Goal: Information Seeking & Learning: Check status

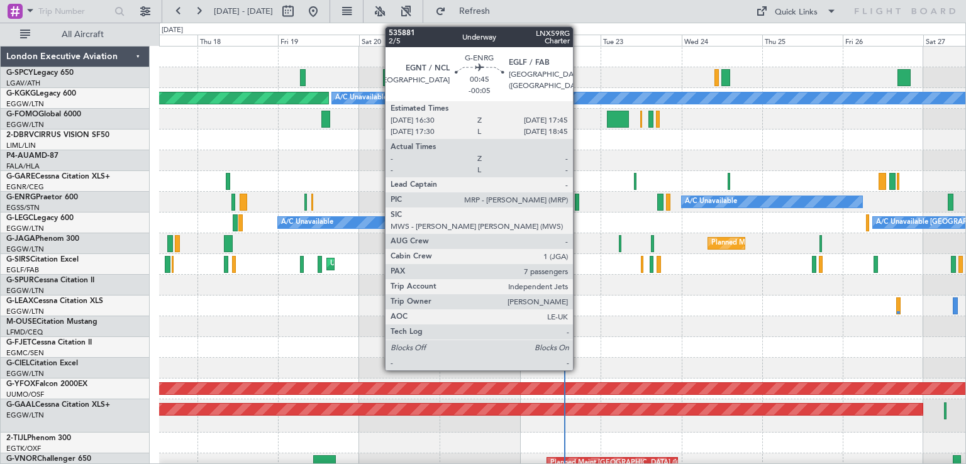
click at [579, 208] on div at bounding box center [577, 202] width 4 height 17
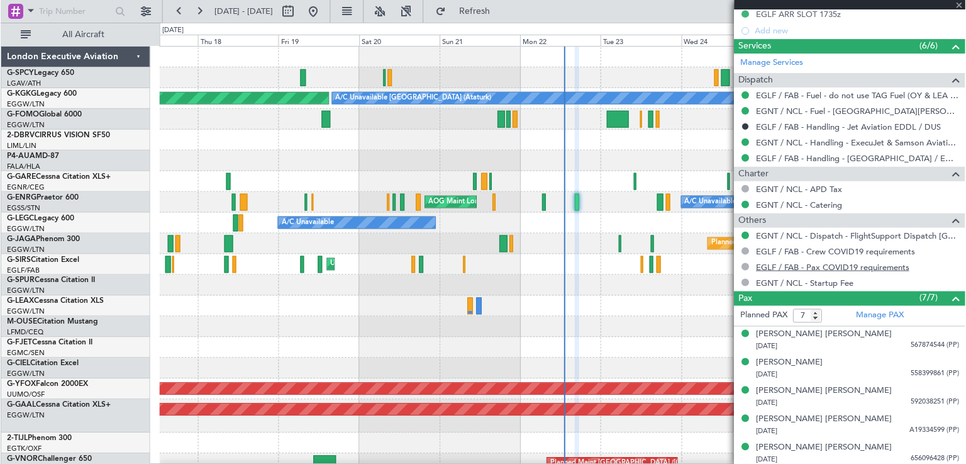
scroll to position [400, 0]
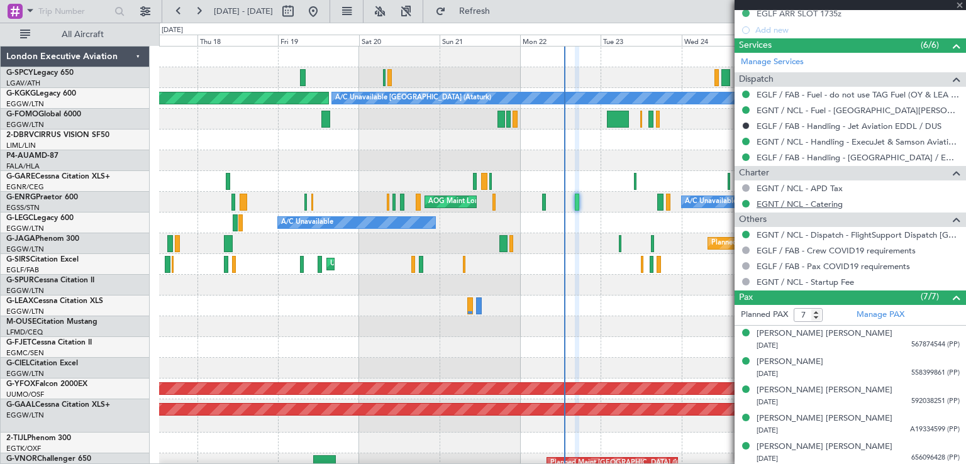
click at [790, 199] on link "EGNT / NCL - Catering" at bounding box center [800, 204] width 86 height 11
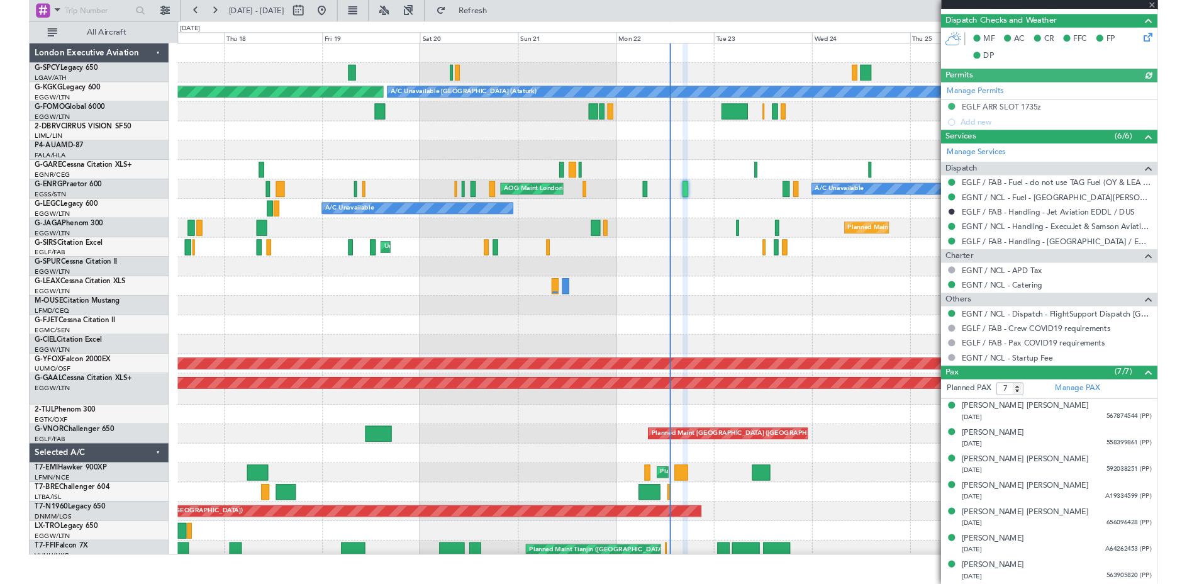
scroll to position [299, 0]
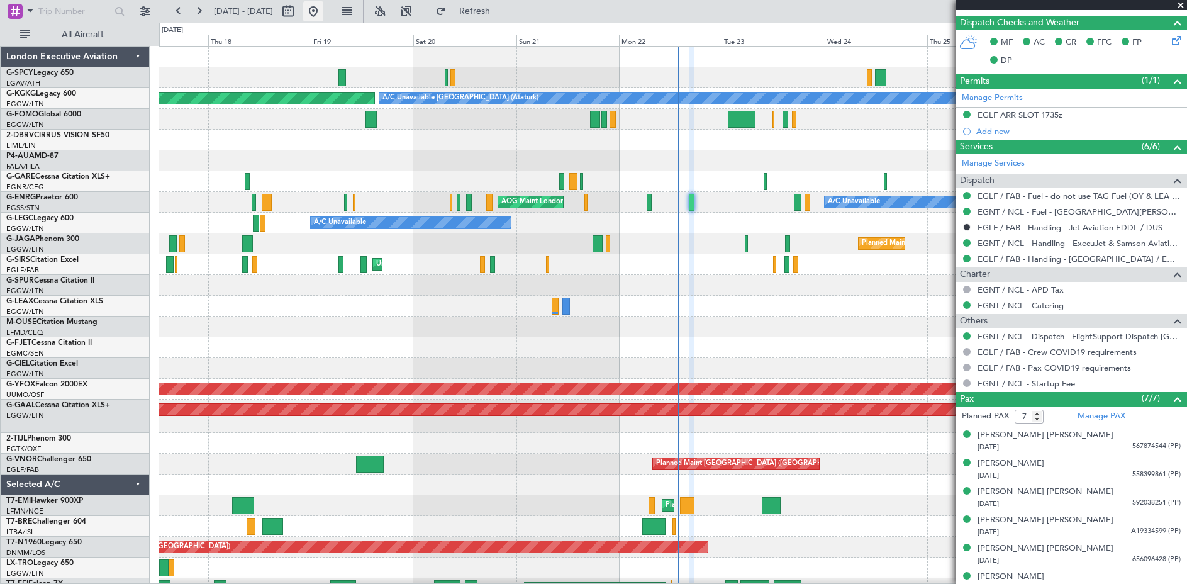
click at [323, 16] on button at bounding box center [313, 11] width 20 height 20
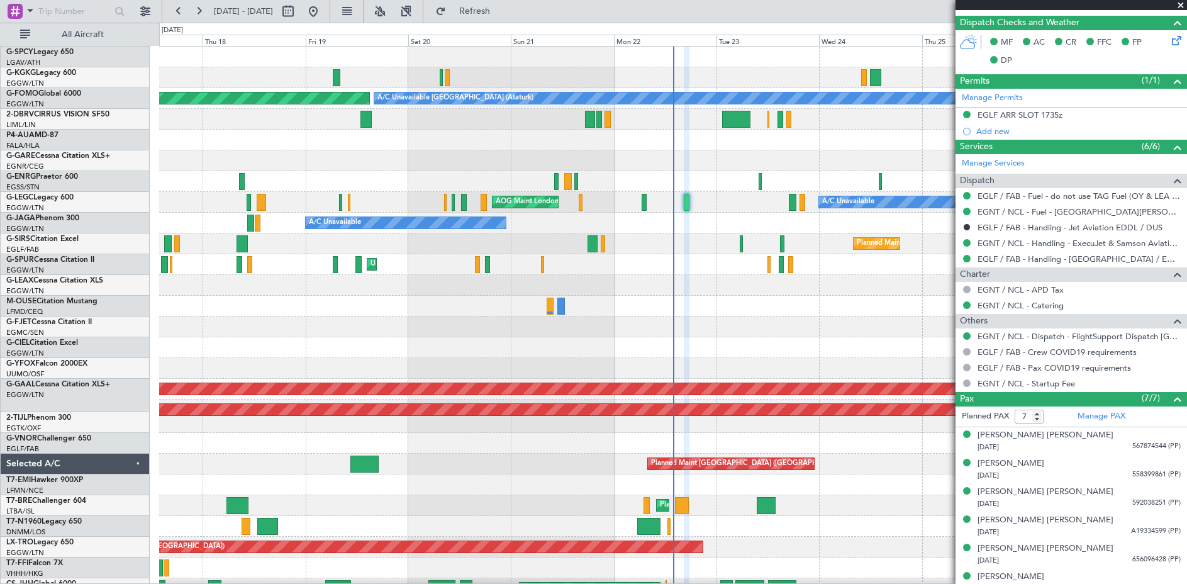
scroll to position [0, 0]
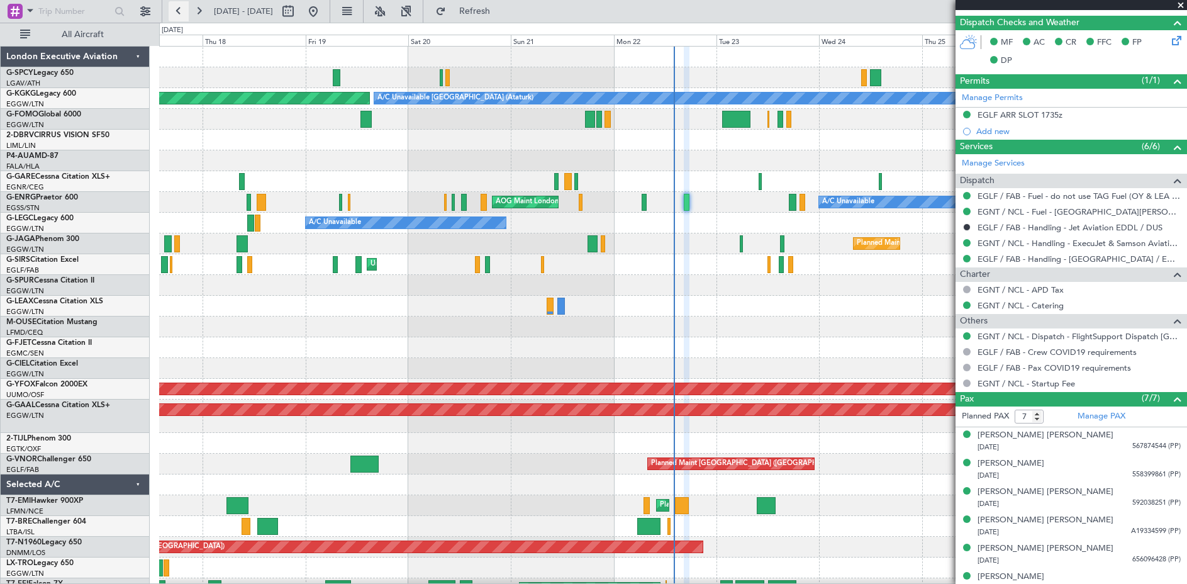
click at [177, 15] on button at bounding box center [179, 11] width 20 height 20
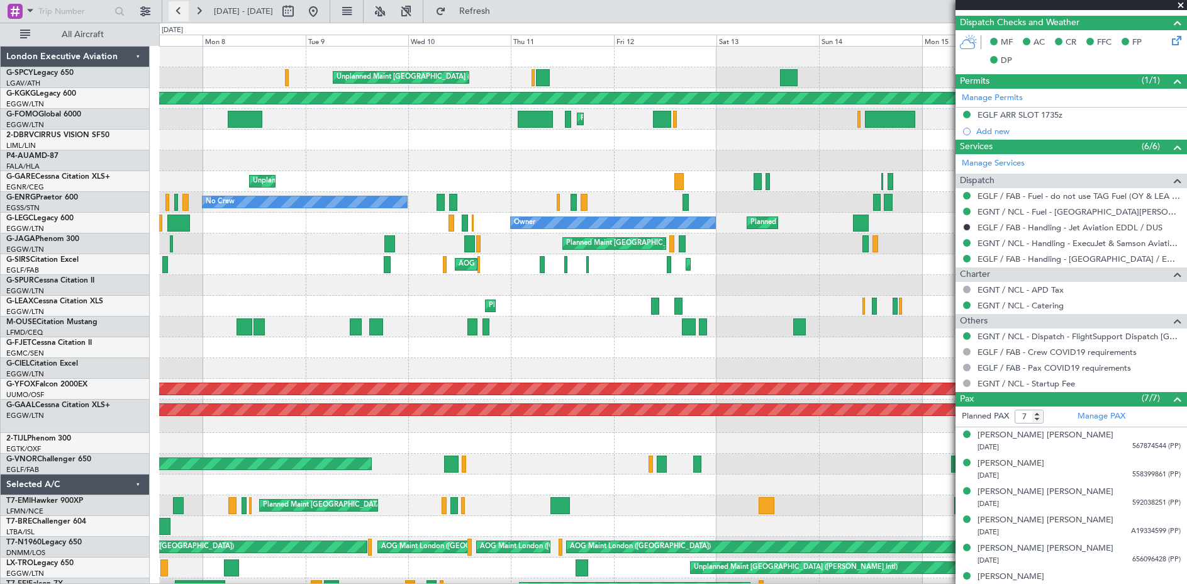
click at [177, 15] on button at bounding box center [179, 11] width 20 height 20
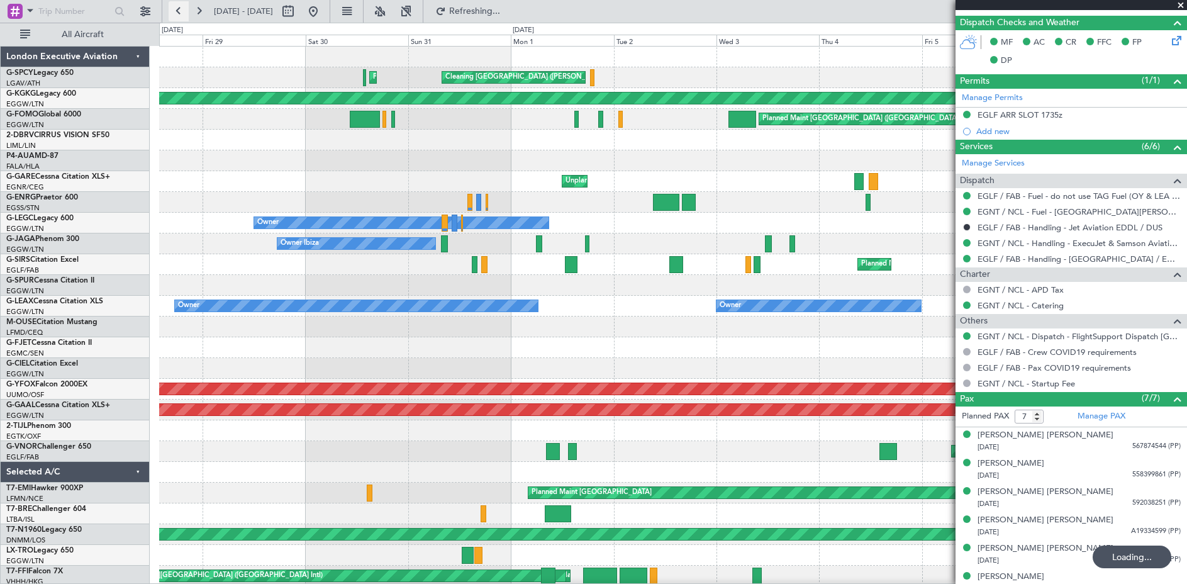
click at [177, 15] on button at bounding box center [179, 11] width 20 height 20
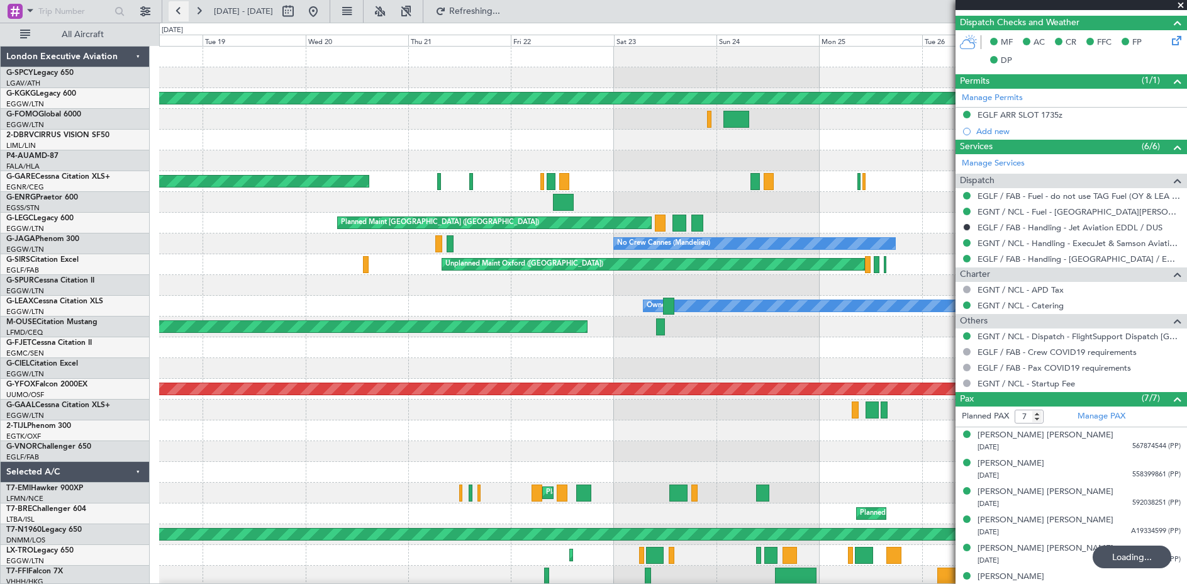
click at [177, 15] on button at bounding box center [179, 11] width 20 height 20
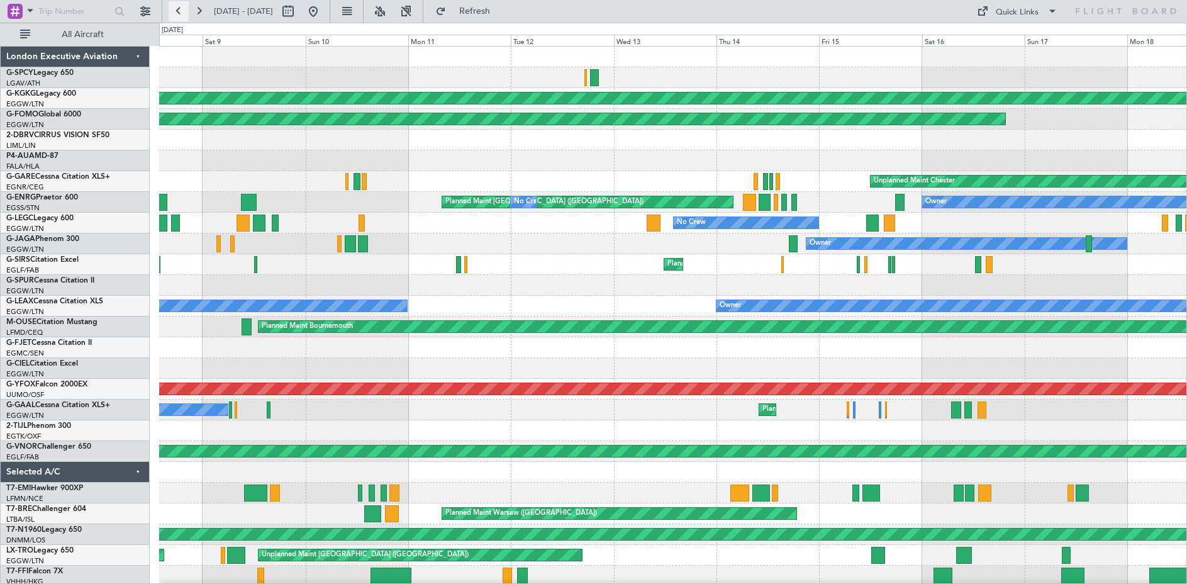
click at [177, 15] on button at bounding box center [179, 11] width 20 height 20
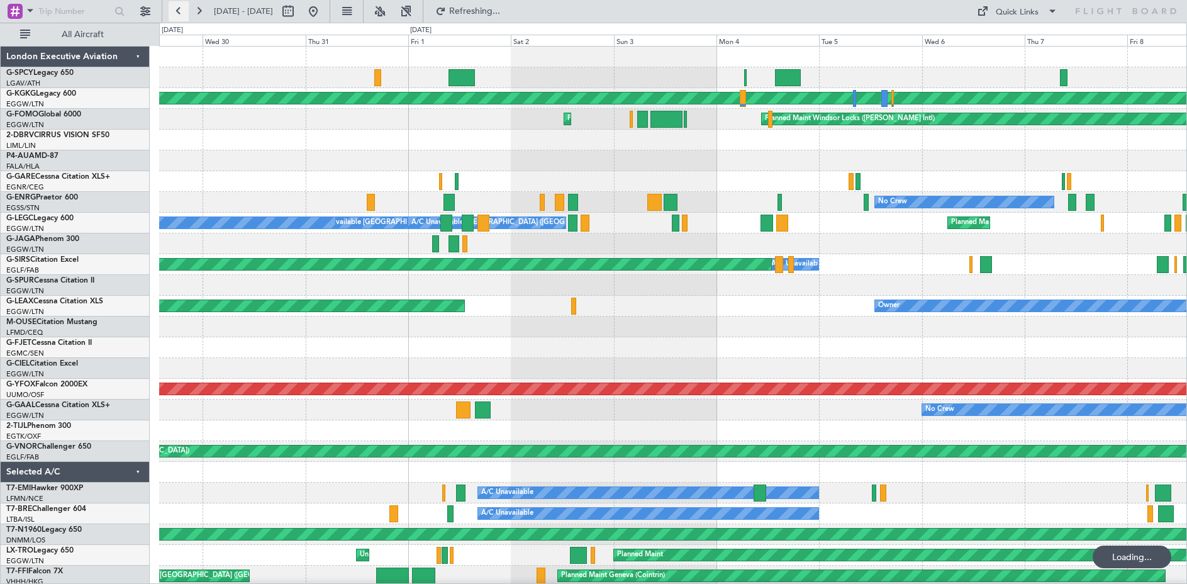
click at [177, 15] on button at bounding box center [179, 11] width 20 height 20
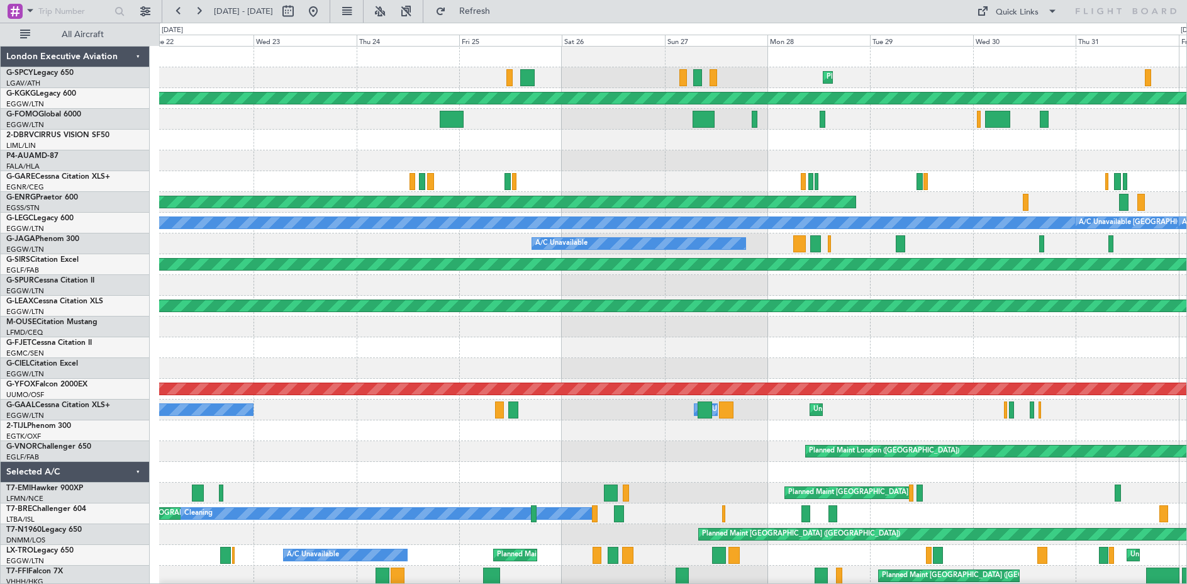
click at [572, 364] on div "Planned Maint Athens ([PERSON_NAME] Intl) AOG Maint [GEOGRAPHIC_DATA] ([GEOGRAP…" at bounding box center [672, 389] width 1027 height 685
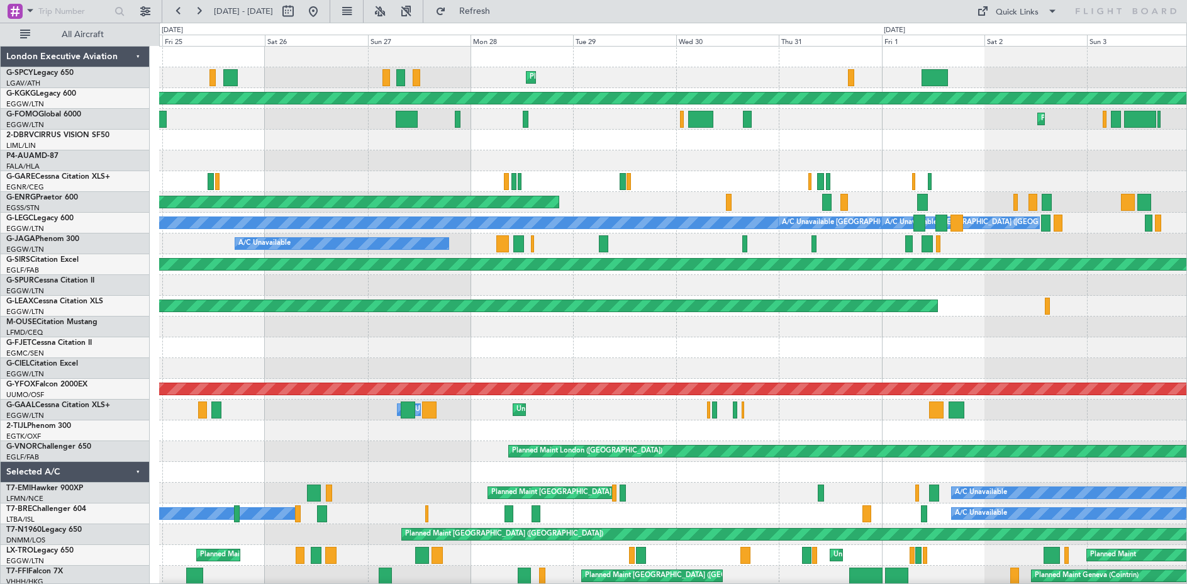
click at [828, 418] on div "Planned Maint Athens ([PERSON_NAME] Intl) AOG Maint [GEOGRAPHIC_DATA] ([GEOGRAP…" at bounding box center [672, 389] width 1027 height 685
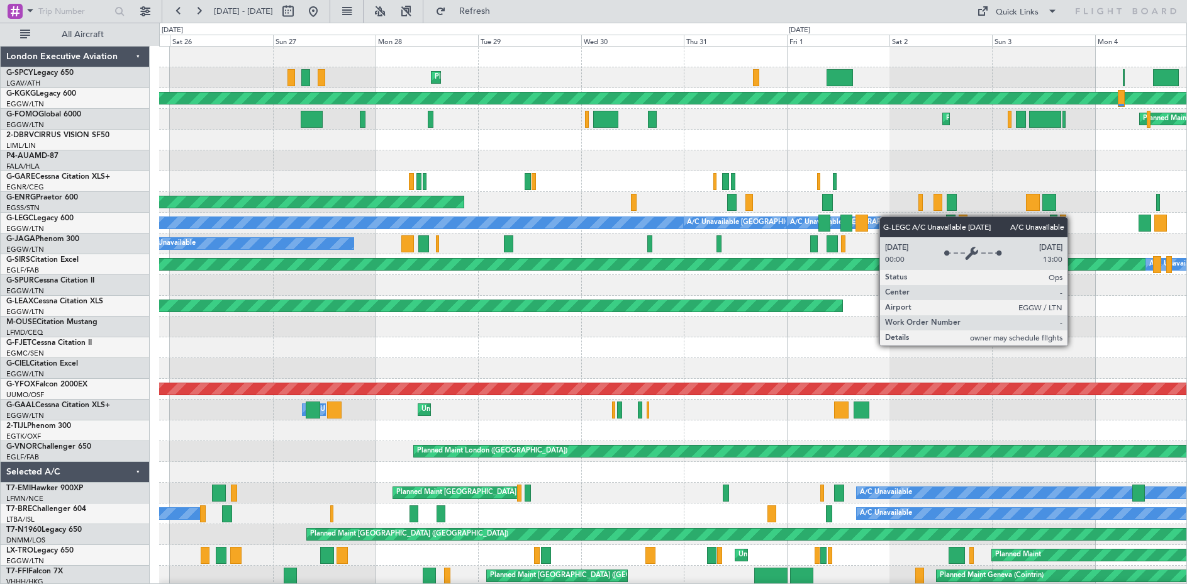
click at [886, 218] on div "Planned Maint Athens ([PERSON_NAME] Intl) AOG Maint [GEOGRAPHIC_DATA] ([GEOGRAP…" at bounding box center [672, 369] width 1027 height 644
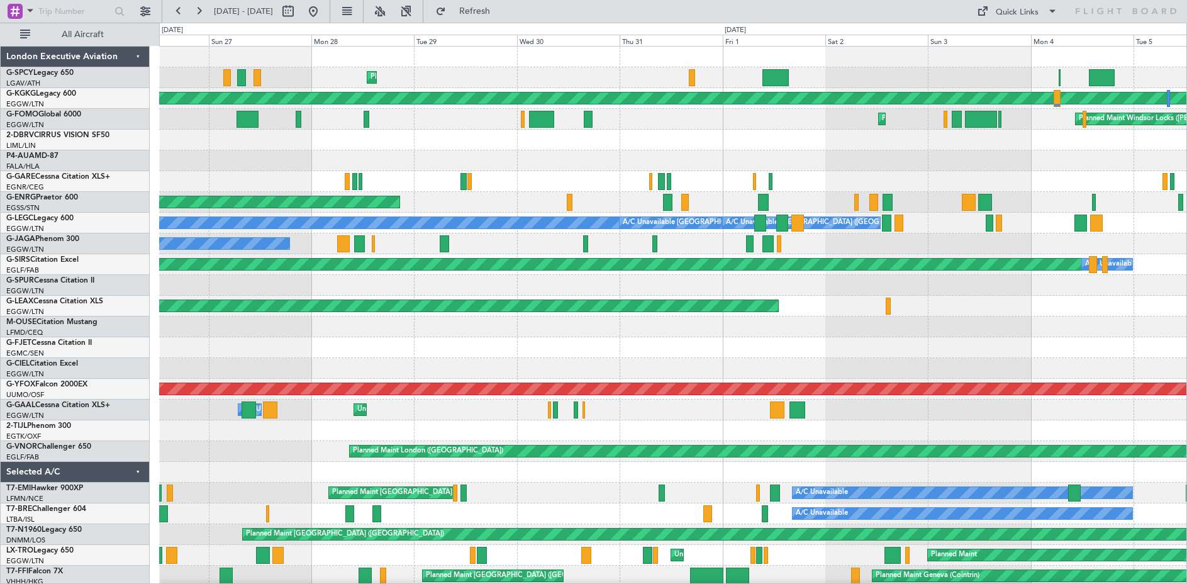
click at [926, 204] on div "AOG Maint Paris ([GEOGRAPHIC_DATA]) No Crew" at bounding box center [672, 202] width 1027 height 21
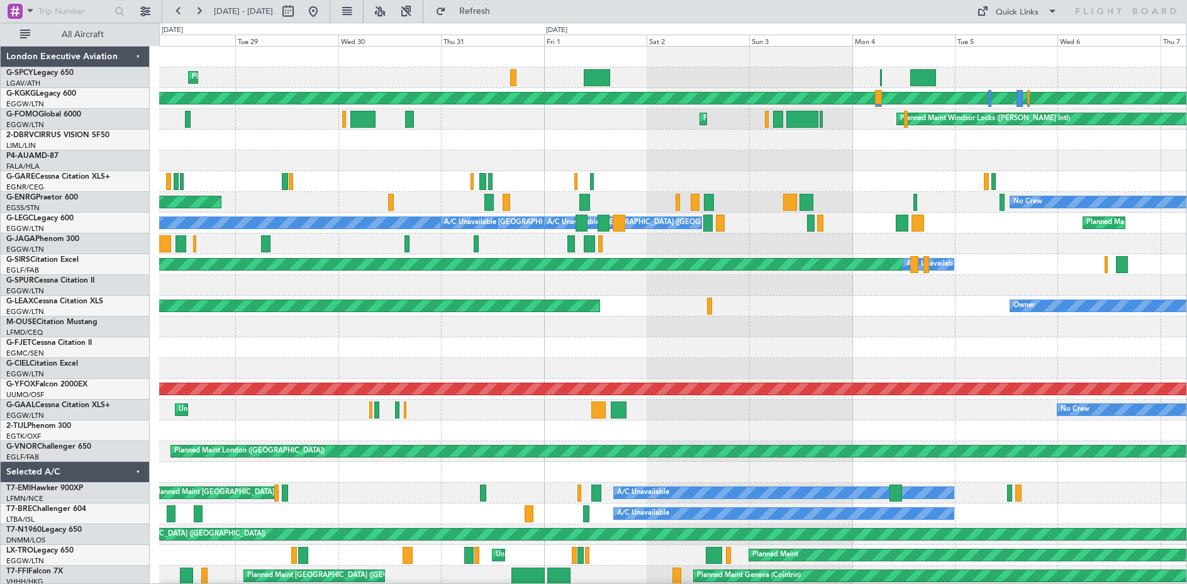
click at [837, 220] on div "Planned Maint Athens ([PERSON_NAME] Intl) AOG Maint [GEOGRAPHIC_DATA] ([GEOGRAP…" at bounding box center [672, 369] width 1027 height 644
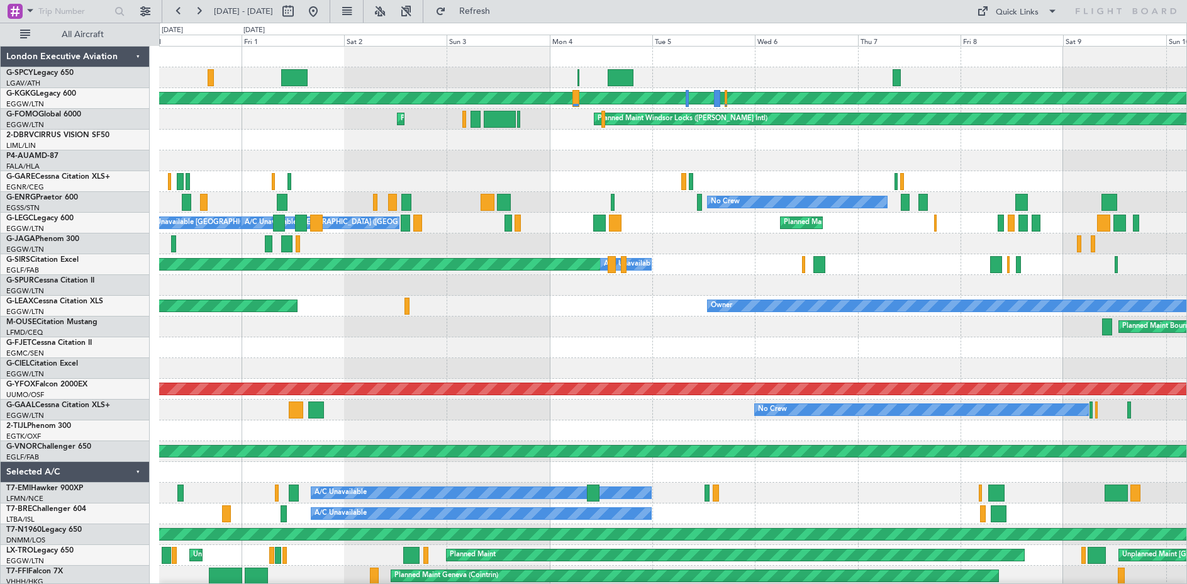
click at [705, 255] on div "AOG Maint [GEOGRAPHIC_DATA] (Ataturk) Planned Maint [GEOGRAPHIC_DATA] Planned M…" at bounding box center [672, 379] width 1027 height 664
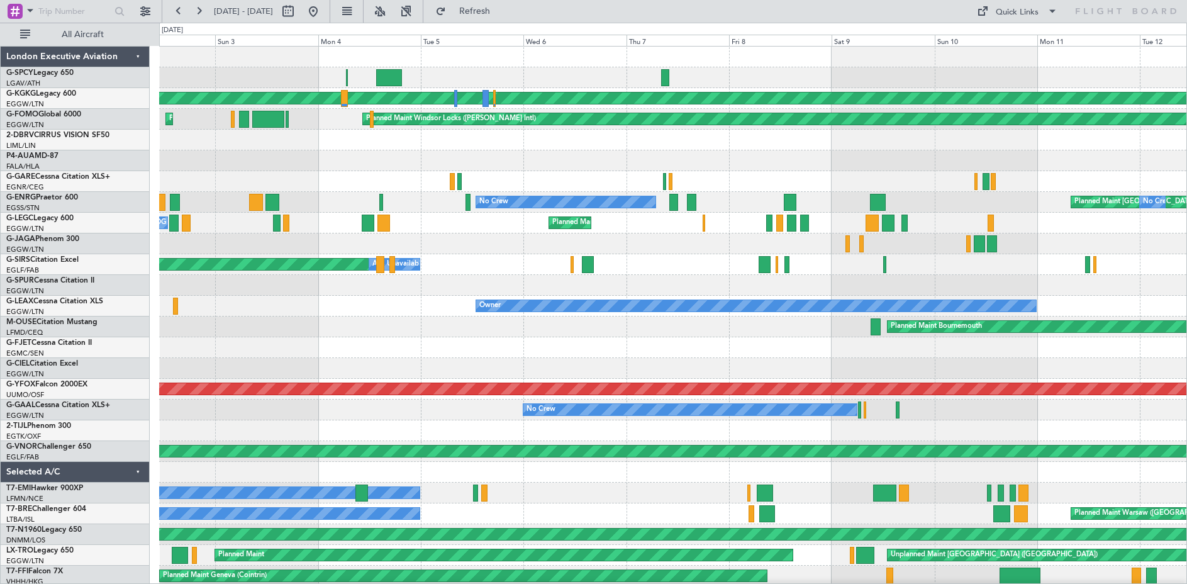
click at [692, 258] on div "AOG Maint [GEOGRAPHIC_DATA] (Ataturk) Planned Maint [GEOGRAPHIC_DATA] Planned M…" at bounding box center [672, 379] width 1027 height 664
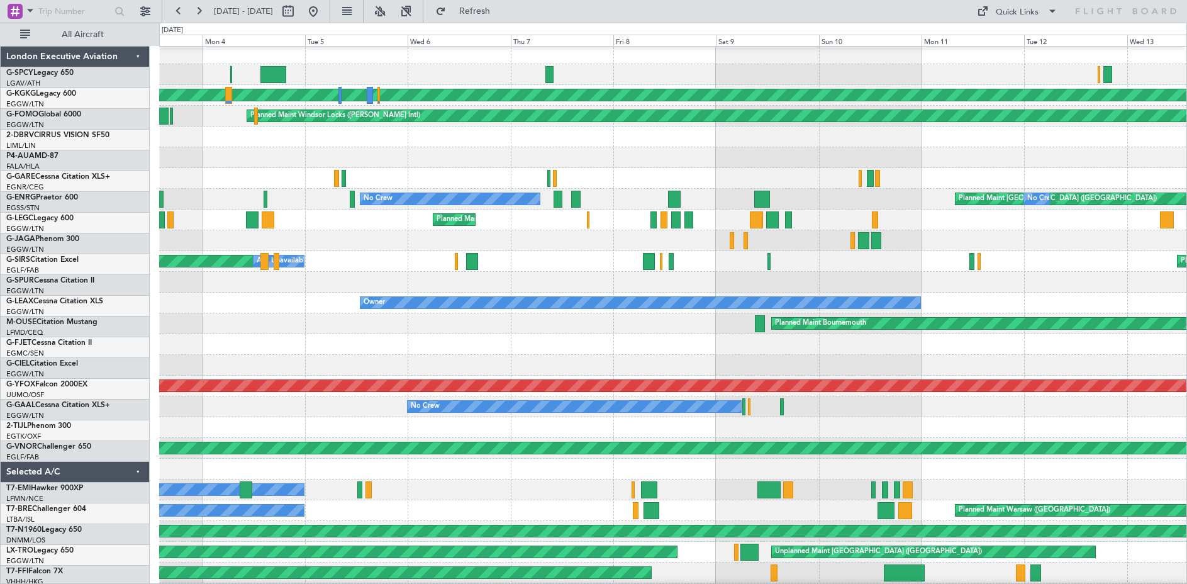
scroll to position [3, 0]
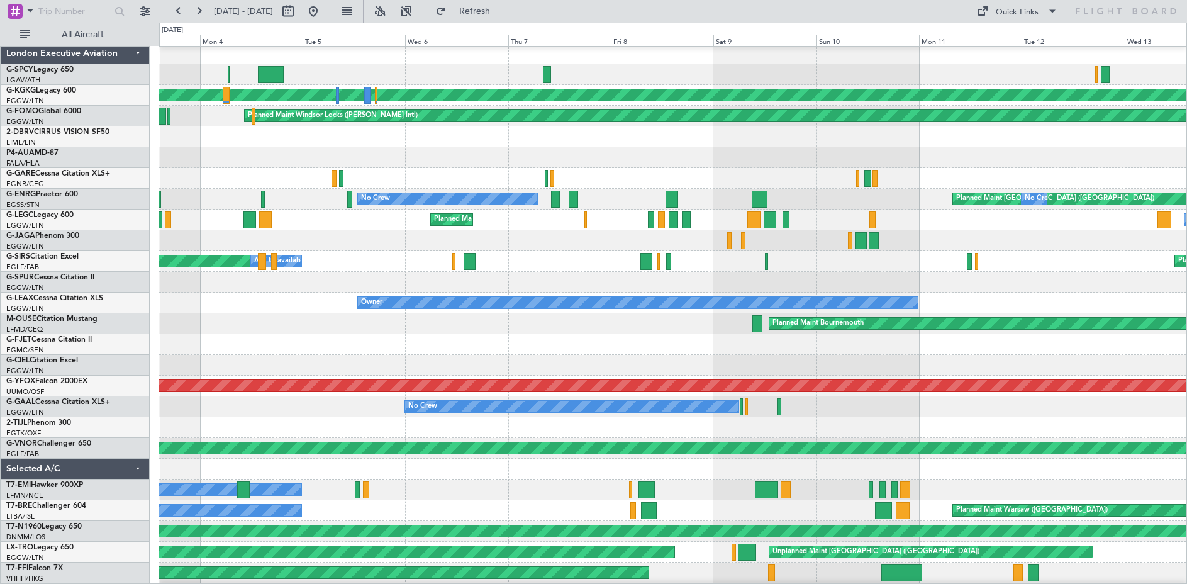
click at [715, 182] on div "Unplanned Maint Chester" at bounding box center [672, 178] width 1027 height 21
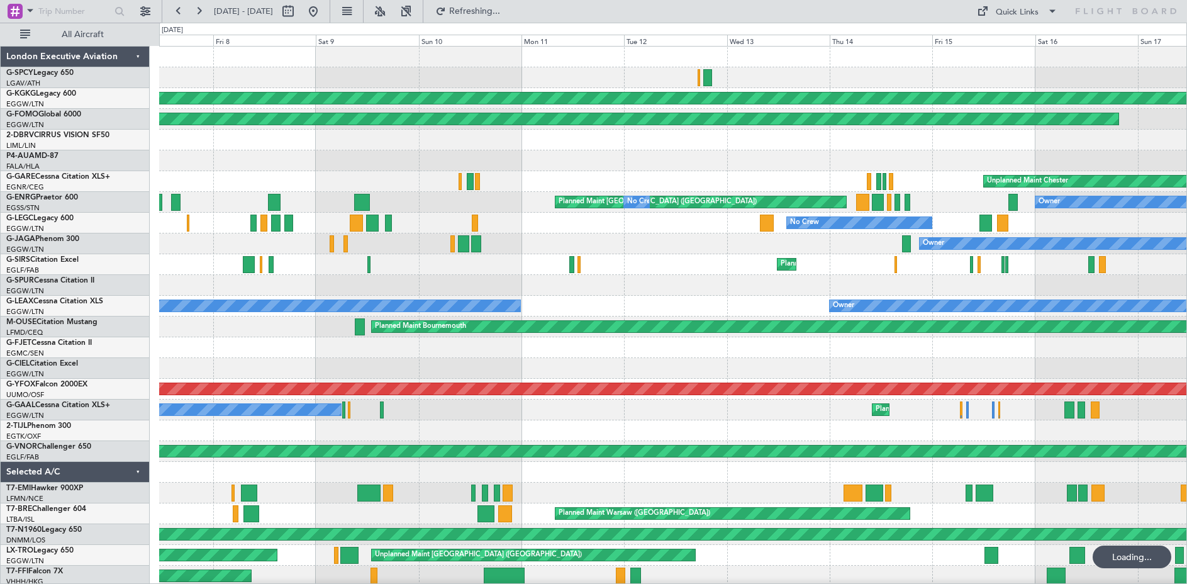
scroll to position [0, 0]
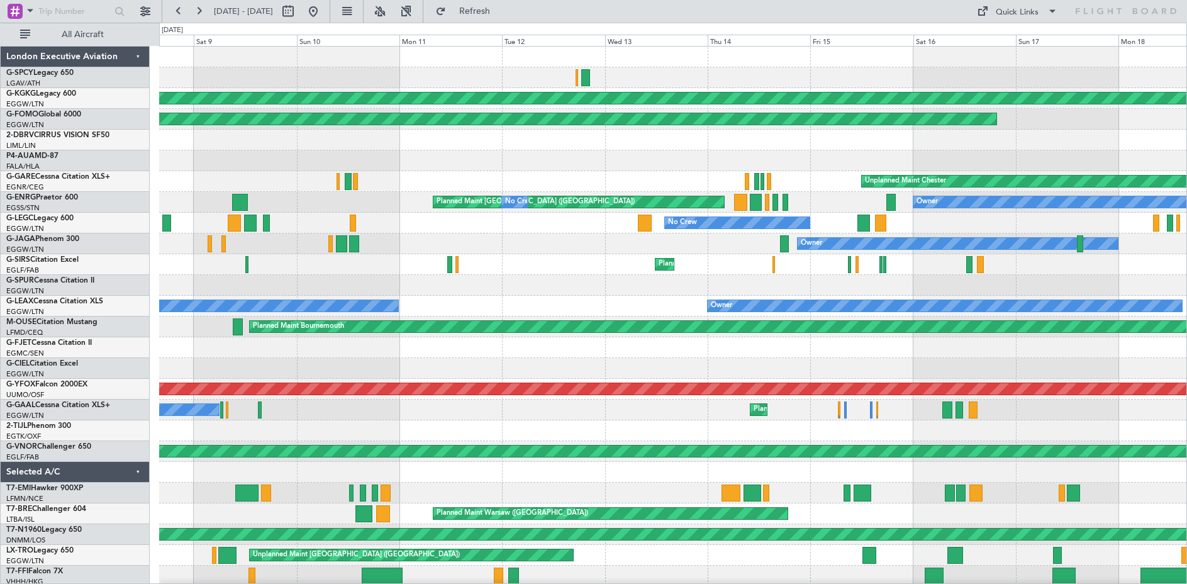
click at [543, 271] on div "AOG Maint [GEOGRAPHIC_DATA] (Ataturk) Planned Maint Windsor Locks ([PERSON_NAME…" at bounding box center [672, 379] width 1027 height 664
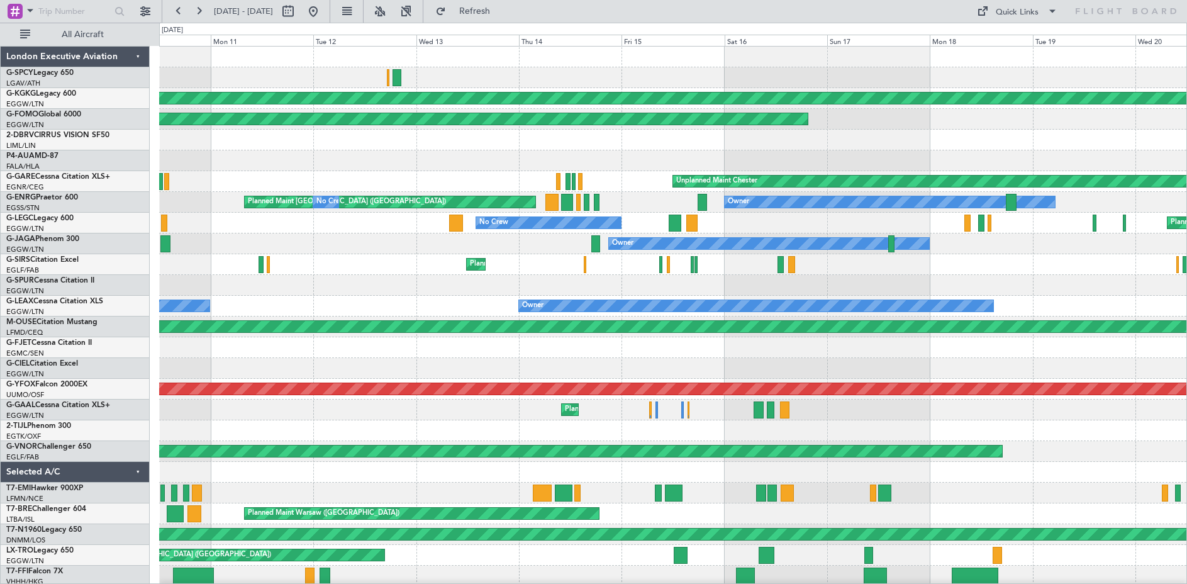
click at [743, 226] on div "No Crew Planned Maint [GEOGRAPHIC_DATA] ([GEOGRAPHIC_DATA])" at bounding box center [672, 223] width 1027 height 21
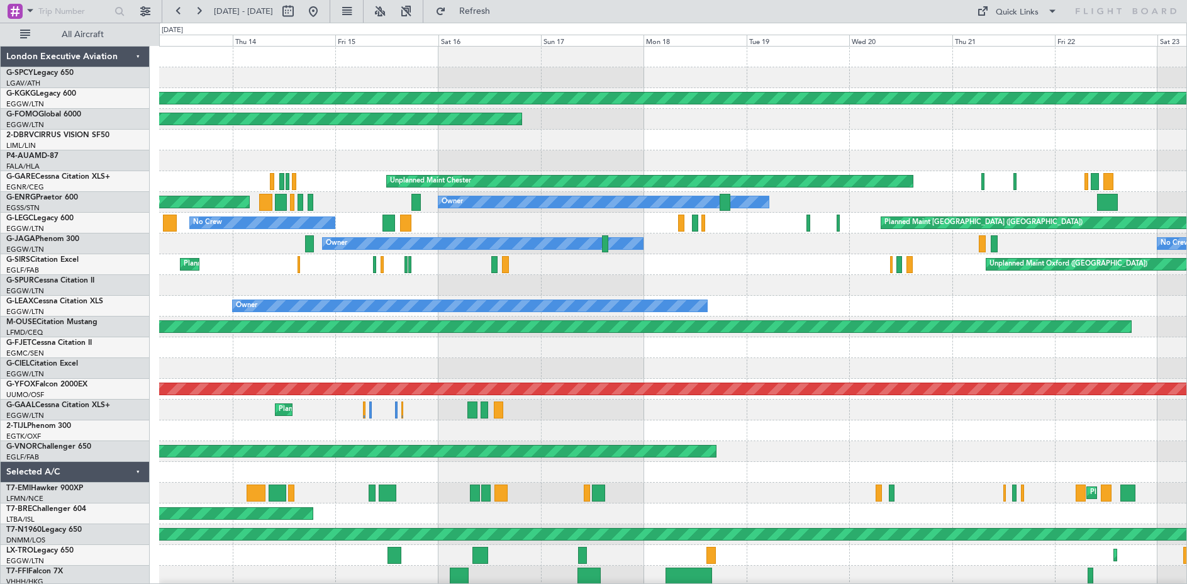
click at [695, 259] on div "AOG Maint [GEOGRAPHIC_DATA] (Ataturk) Planned Maint Windsor Locks ([PERSON_NAME…" at bounding box center [672, 369] width 1027 height 644
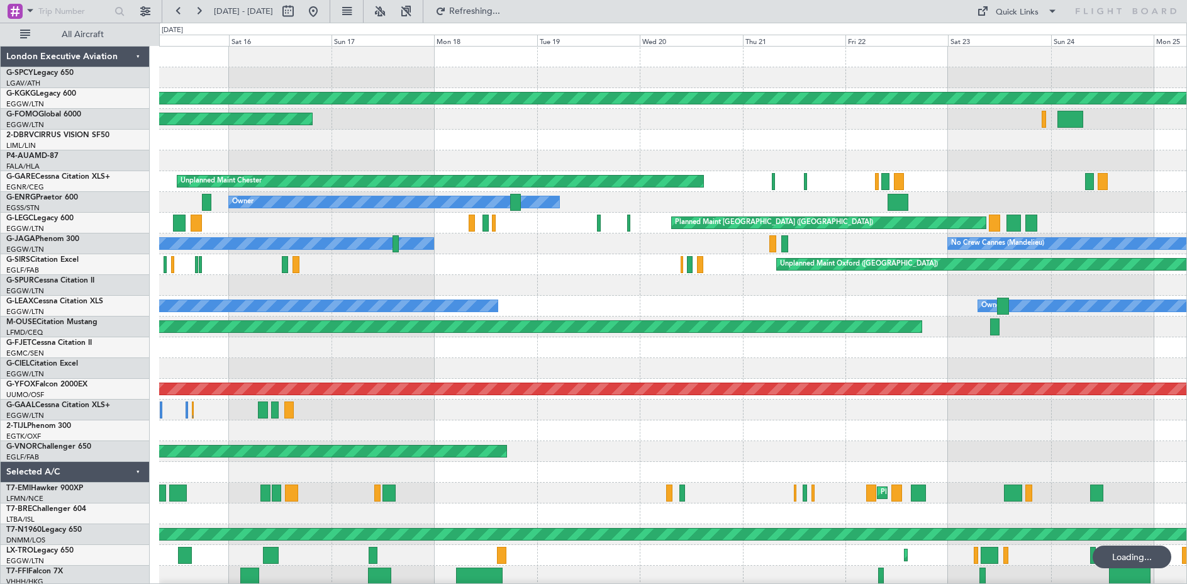
click at [638, 249] on div "No Crew Cannes (Mandelieu) Owner" at bounding box center [672, 243] width 1027 height 21
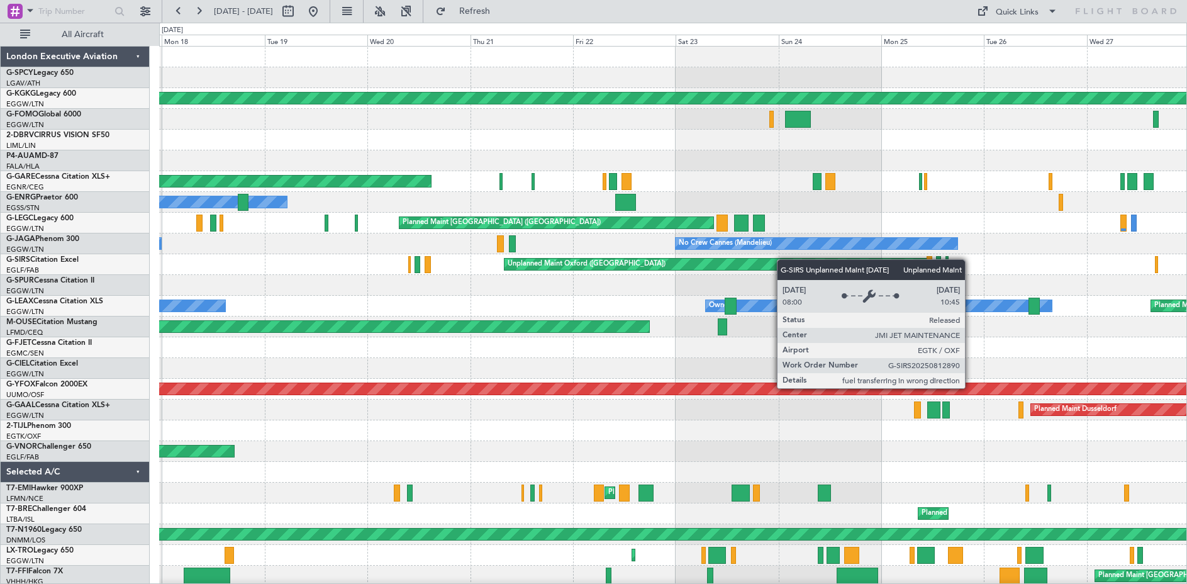
click at [780, 261] on div "AOG Maint [GEOGRAPHIC_DATA] (Ataturk) Planned Maint Windsor Locks ([PERSON_NAME…" at bounding box center [672, 379] width 1027 height 664
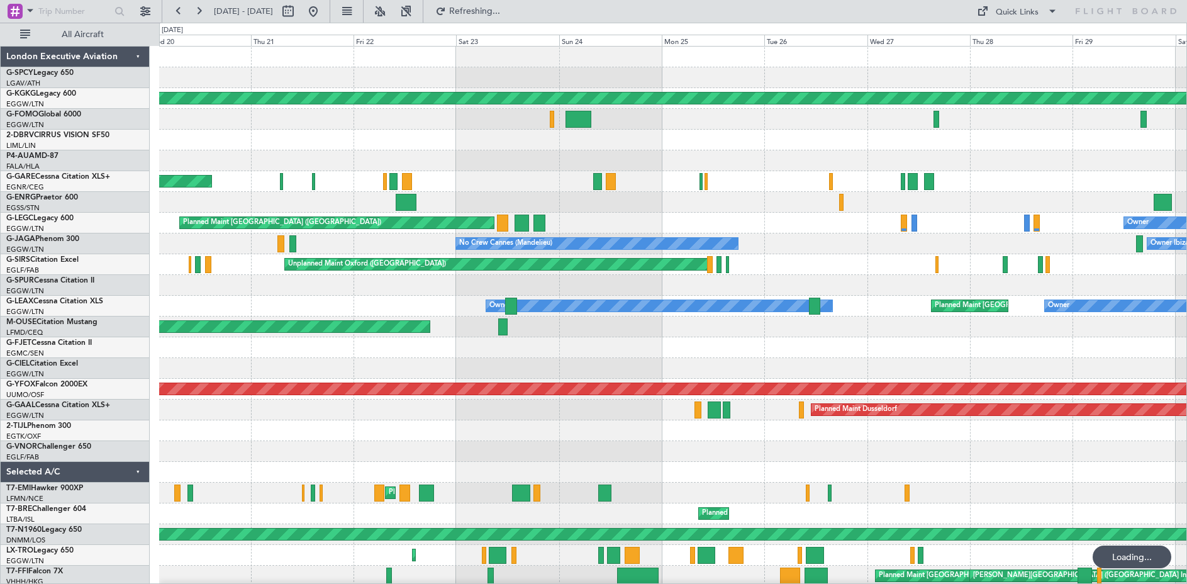
click at [639, 255] on div "Planned Maint Athens ([PERSON_NAME] Intl) AOG Maint [GEOGRAPHIC_DATA] ([GEOGRAP…" at bounding box center [672, 369] width 1027 height 644
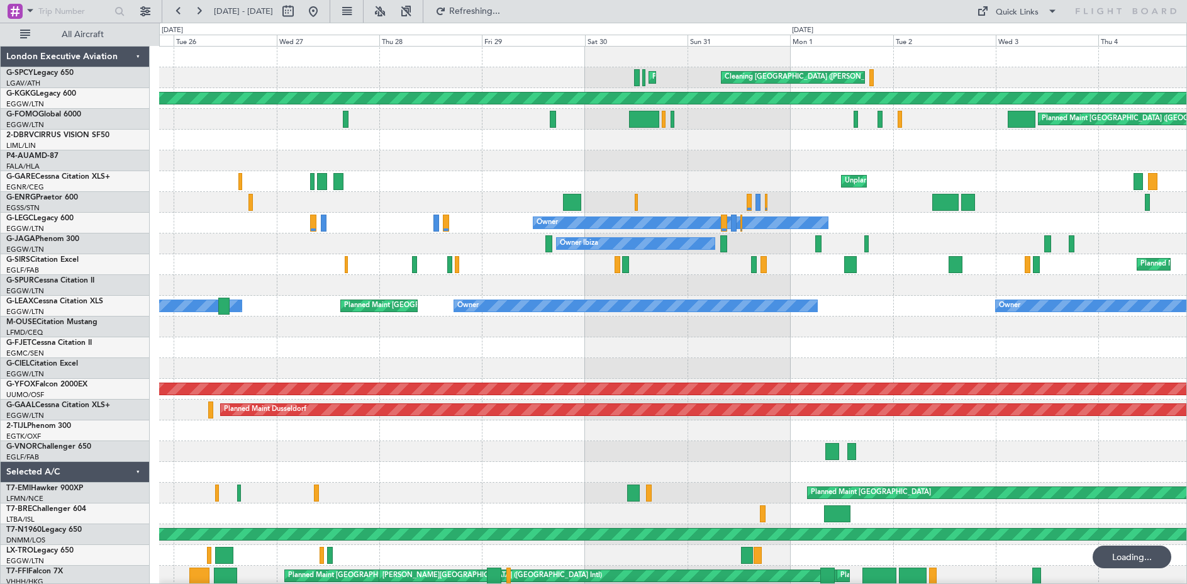
click at [470, 250] on div "Planned Maint Athens ([PERSON_NAME] Intl) Cleaning [GEOGRAPHIC_DATA] ([PERSON_N…" at bounding box center [672, 358] width 1027 height 623
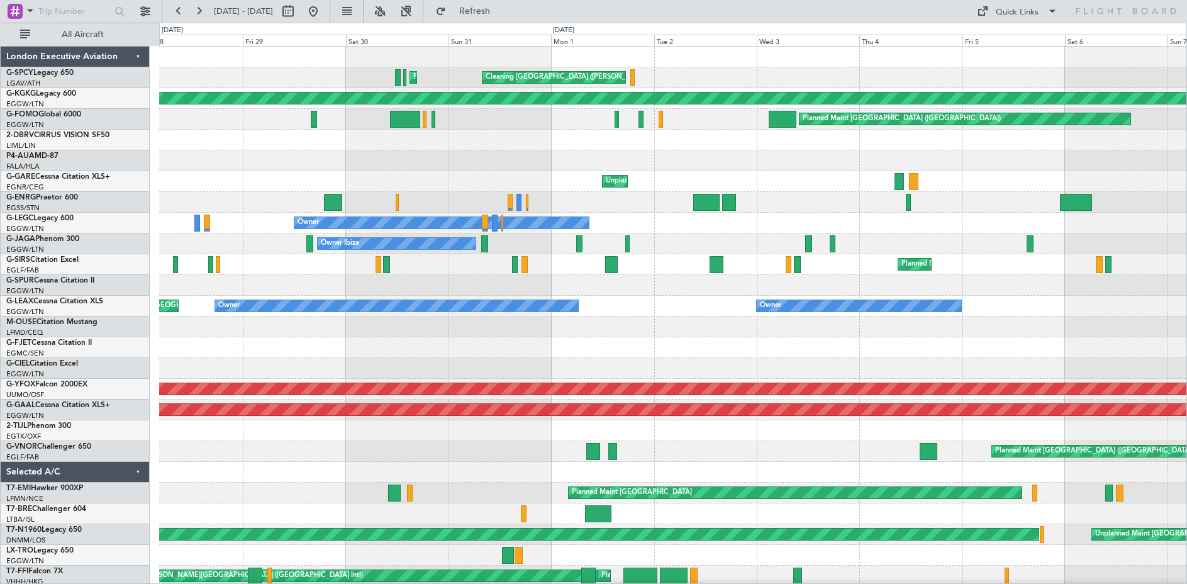
click at [653, 255] on div "Planned Maint Athens ([PERSON_NAME] Intl) Cleaning [GEOGRAPHIC_DATA] ([PERSON_N…" at bounding box center [672, 358] width 1027 height 623
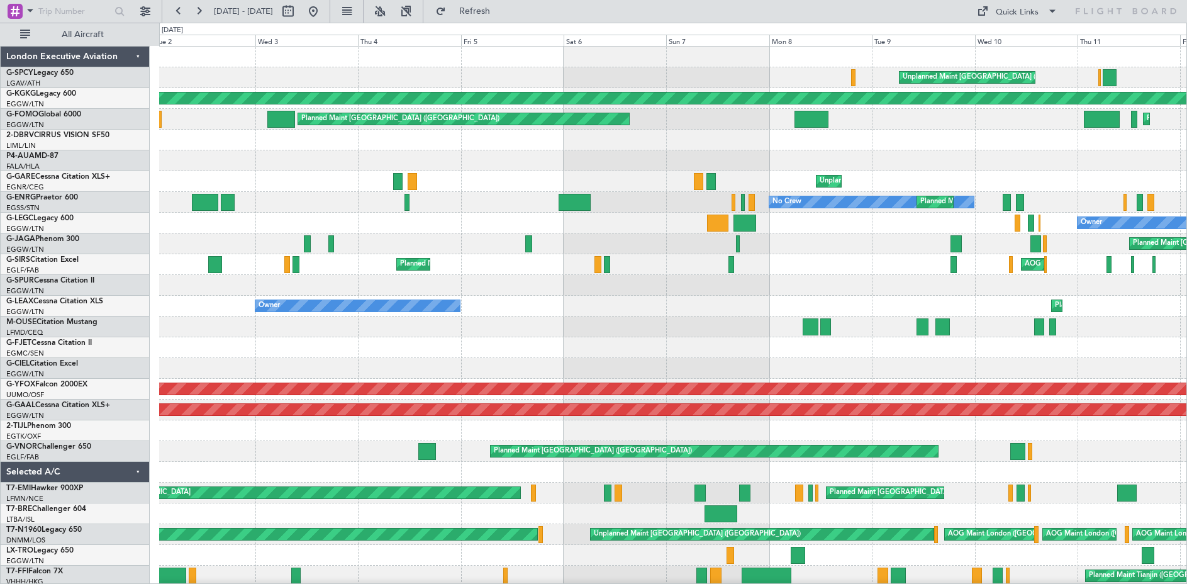
click at [393, 252] on div "Unplanned Maint [GEOGRAPHIC_DATA] ([PERSON_NAME] Intl) Cleaning [GEOGRAPHIC_DAT…" at bounding box center [672, 358] width 1027 height 623
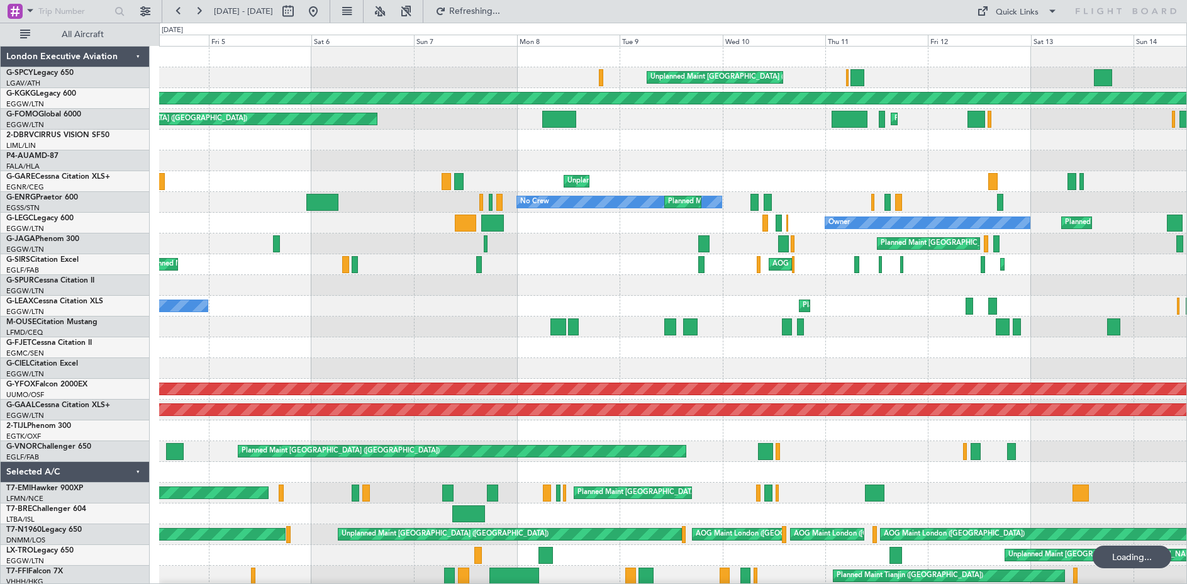
click at [339, 252] on div "Unplanned Maint [GEOGRAPHIC_DATA] ([PERSON_NAME] Intl) AOG Maint [GEOGRAPHIC_DA…" at bounding box center [672, 337] width 1027 height 581
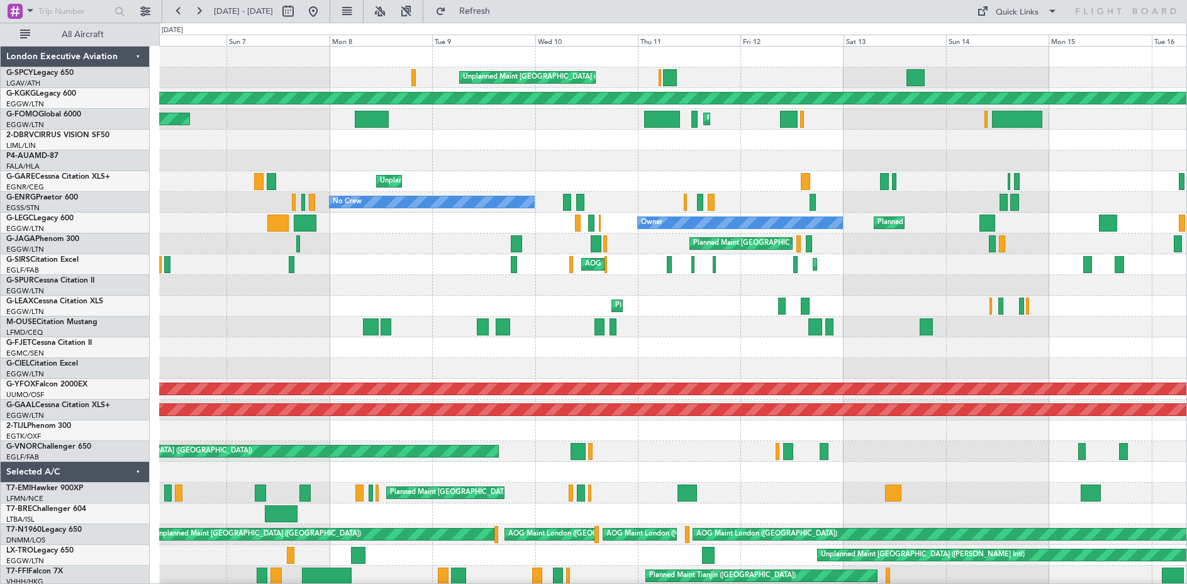
click at [396, 257] on div "Unplanned Maint [GEOGRAPHIC_DATA] ([PERSON_NAME] Intl) AOG Maint [GEOGRAPHIC_DA…" at bounding box center [672, 358] width 1027 height 623
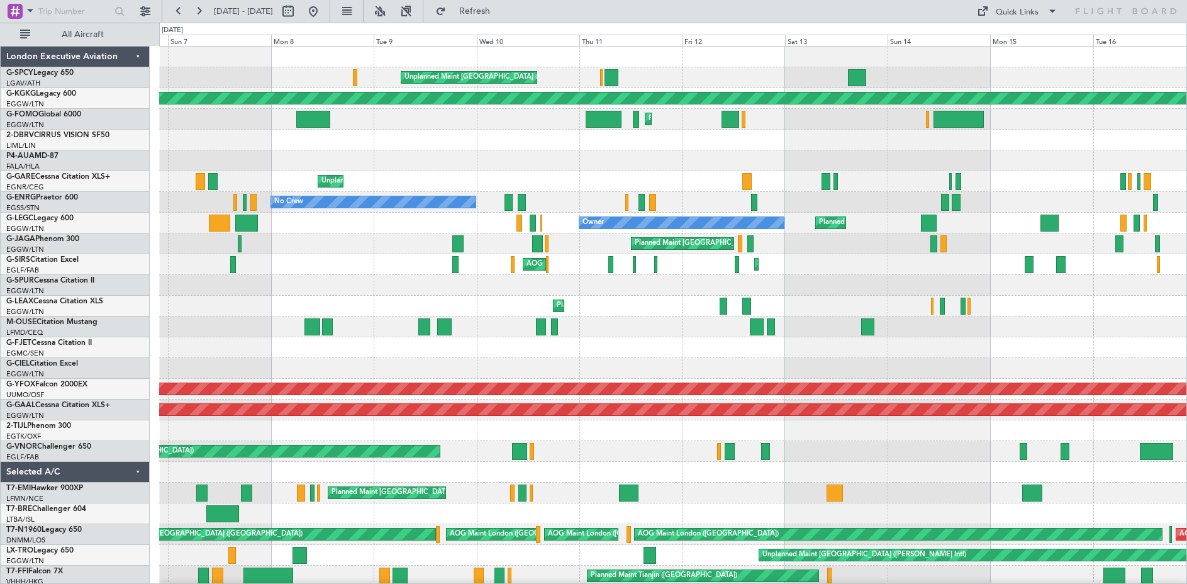
click at [600, 206] on div "Planned Maint [GEOGRAPHIC_DATA] ([GEOGRAPHIC_DATA]) No Crew" at bounding box center [672, 202] width 1027 height 21
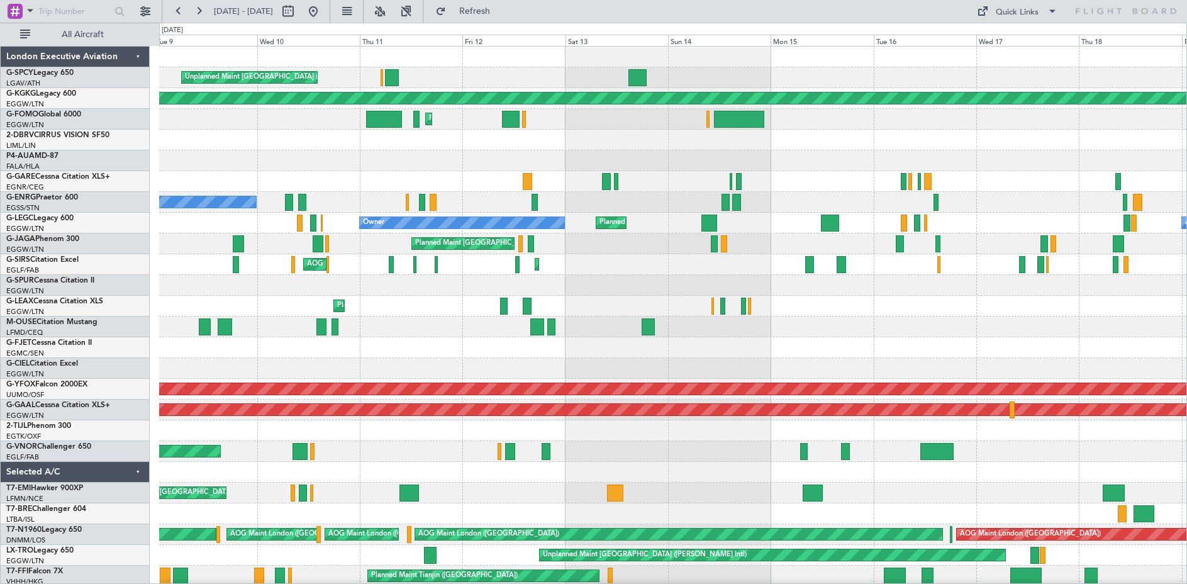
click at [496, 215] on div "Unplanned Maint [GEOGRAPHIC_DATA] ([PERSON_NAME] Intl) AOG Maint [GEOGRAPHIC_DA…" at bounding box center [672, 379] width 1027 height 664
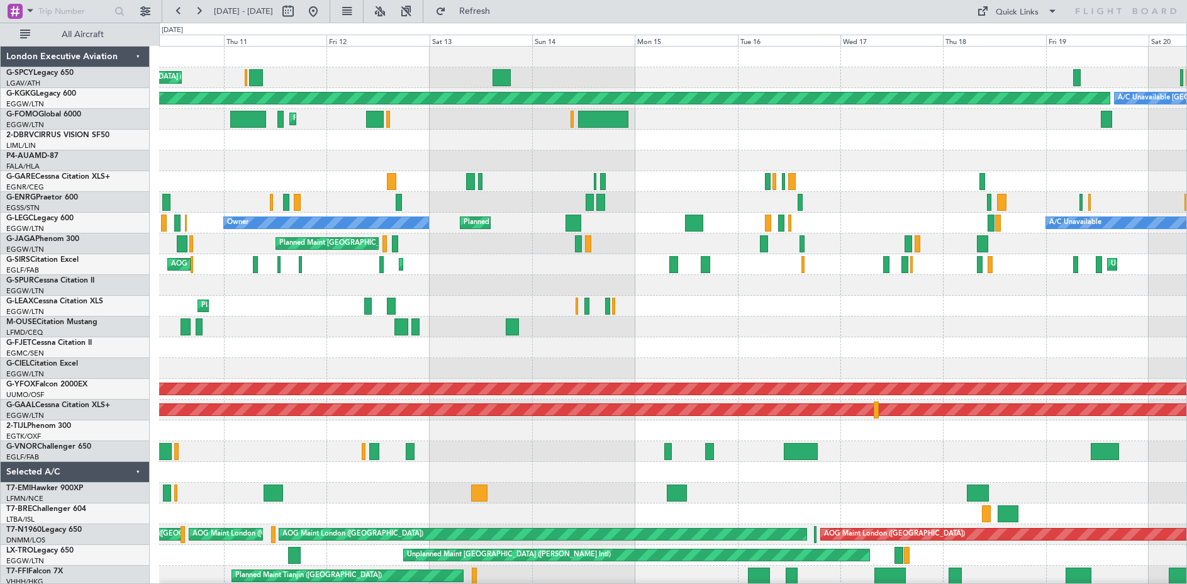
click at [430, 213] on div "Unplanned Maint [GEOGRAPHIC_DATA] ([PERSON_NAME] Intl) AOG Maint [GEOGRAPHIC_DA…" at bounding box center [672, 379] width 1027 height 664
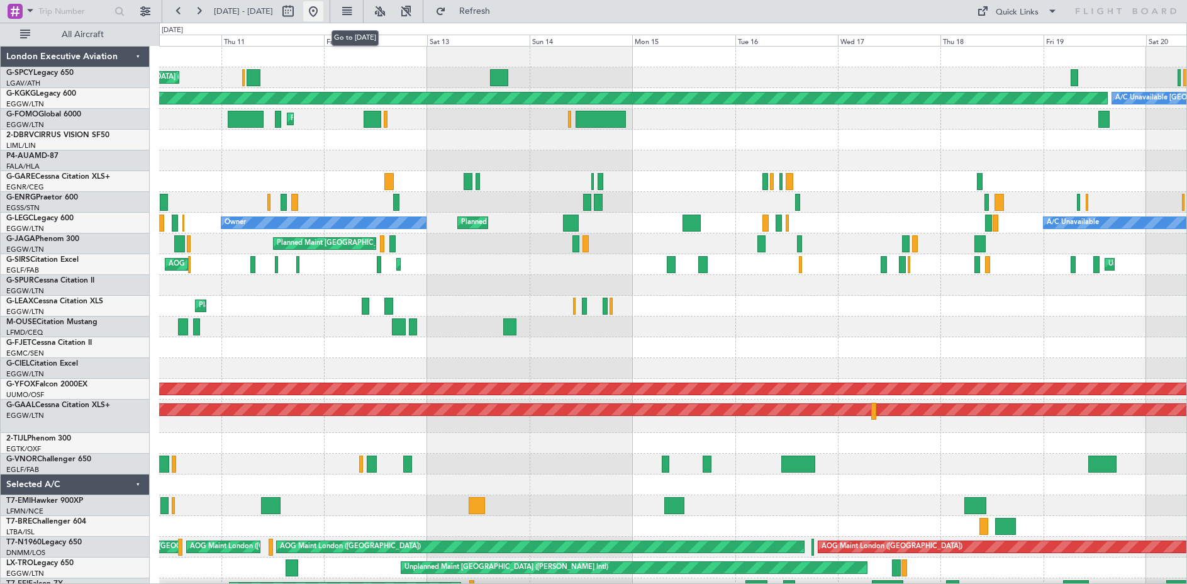
click at [323, 13] on button at bounding box center [313, 11] width 20 height 20
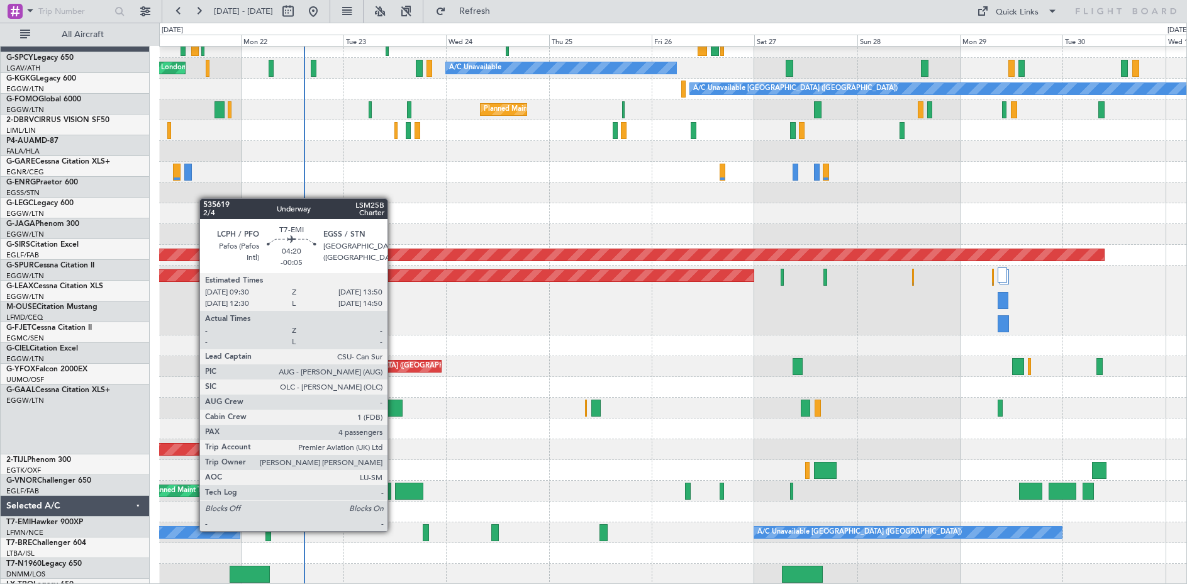
scroll to position [134, 0]
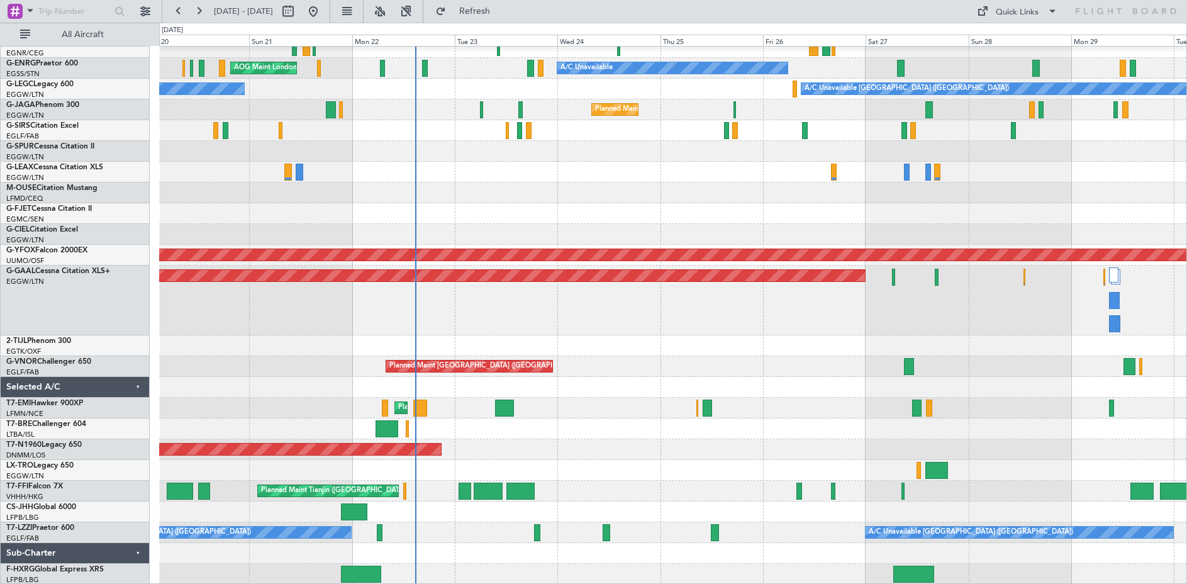
click at [572, 439] on div "AOG Maint London ([GEOGRAPHIC_DATA])" at bounding box center [672, 449] width 1027 height 21
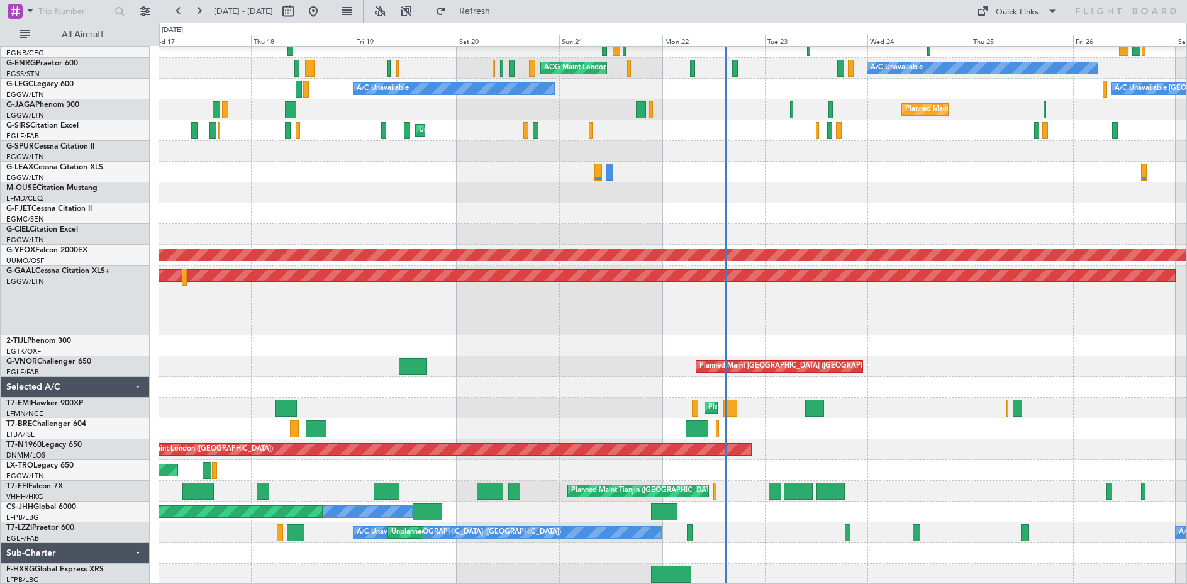
click at [642, 399] on div "AOG Maint London (Stansted) A/C Unavailable A/C Unavailable London (Luton) A/C …" at bounding box center [672, 249] width 1027 height 672
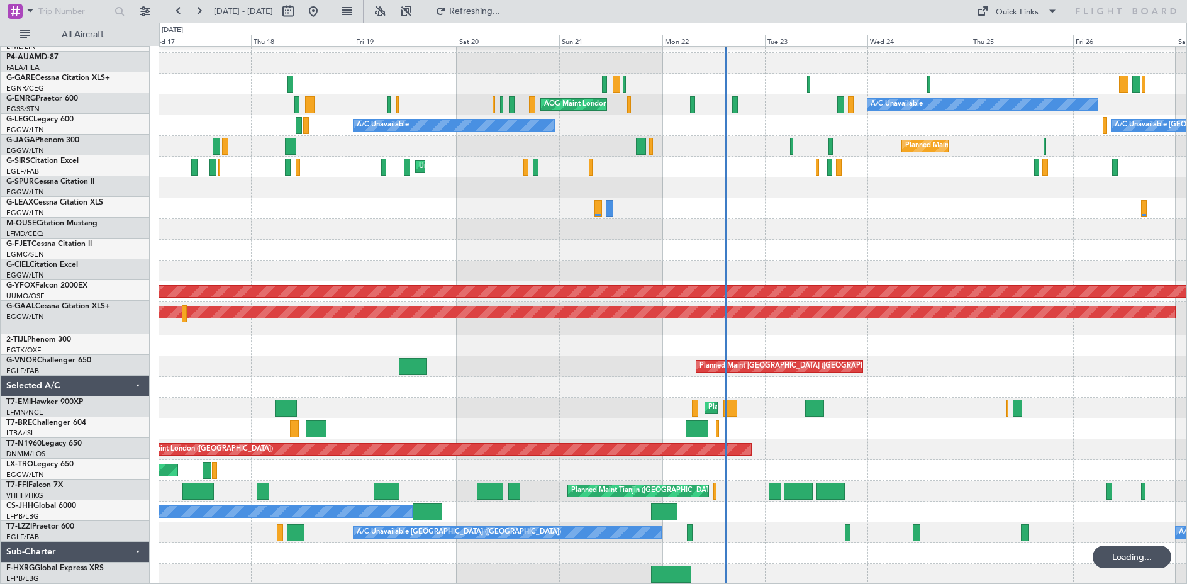
scroll to position [98, 0]
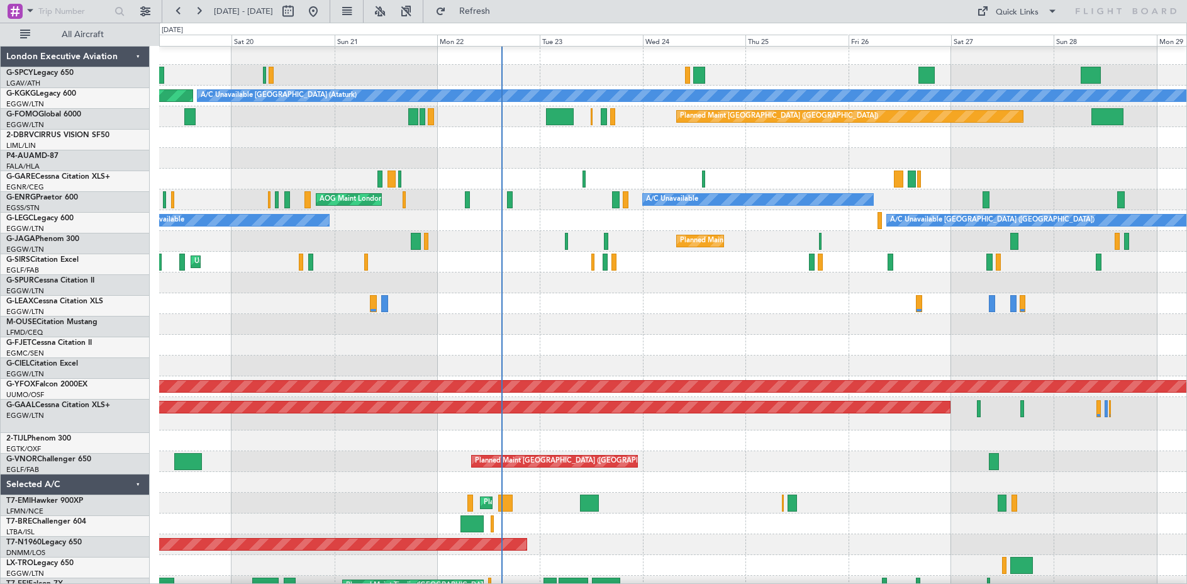
click at [617, 303] on div at bounding box center [672, 303] width 1027 height 21
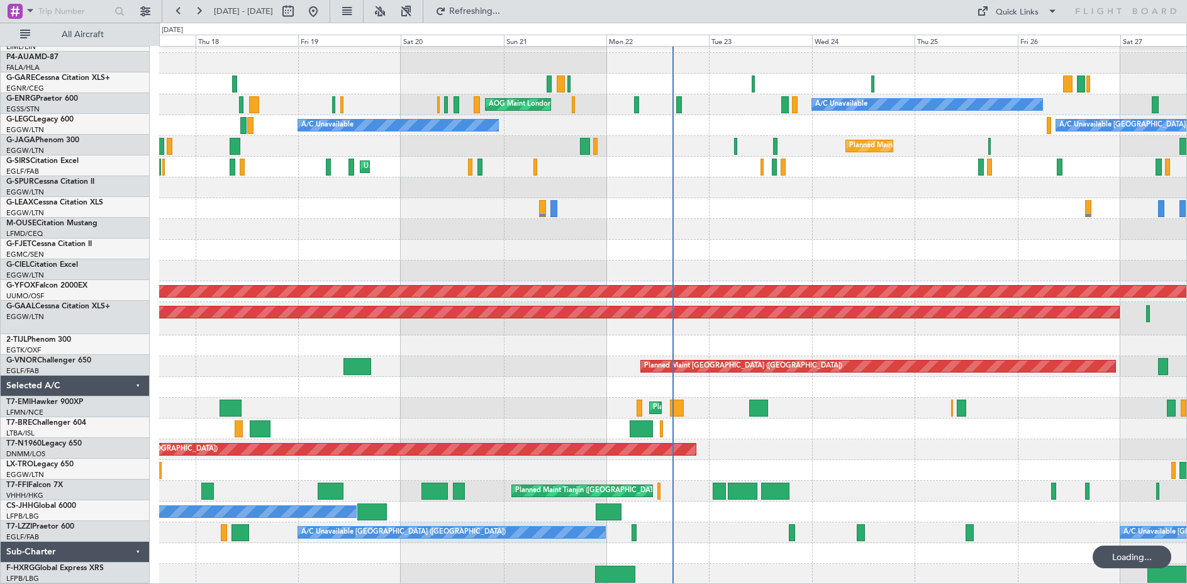
scroll to position [98, 0]
click at [201, 16] on button at bounding box center [199, 11] width 20 height 20
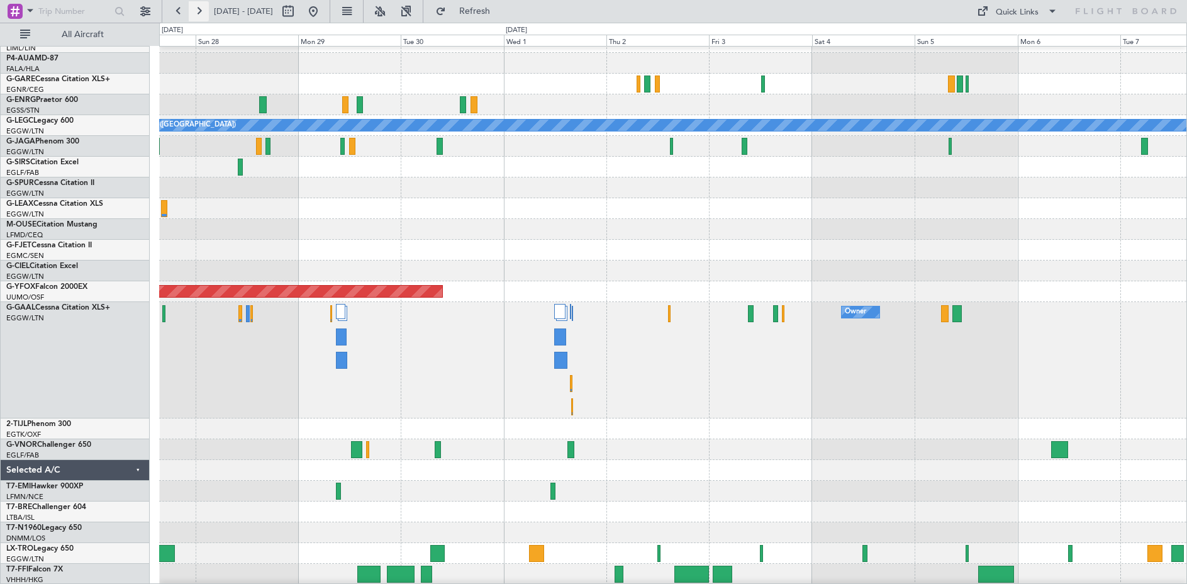
click at [201, 10] on button at bounding box center [199, 11] width 20 height 20
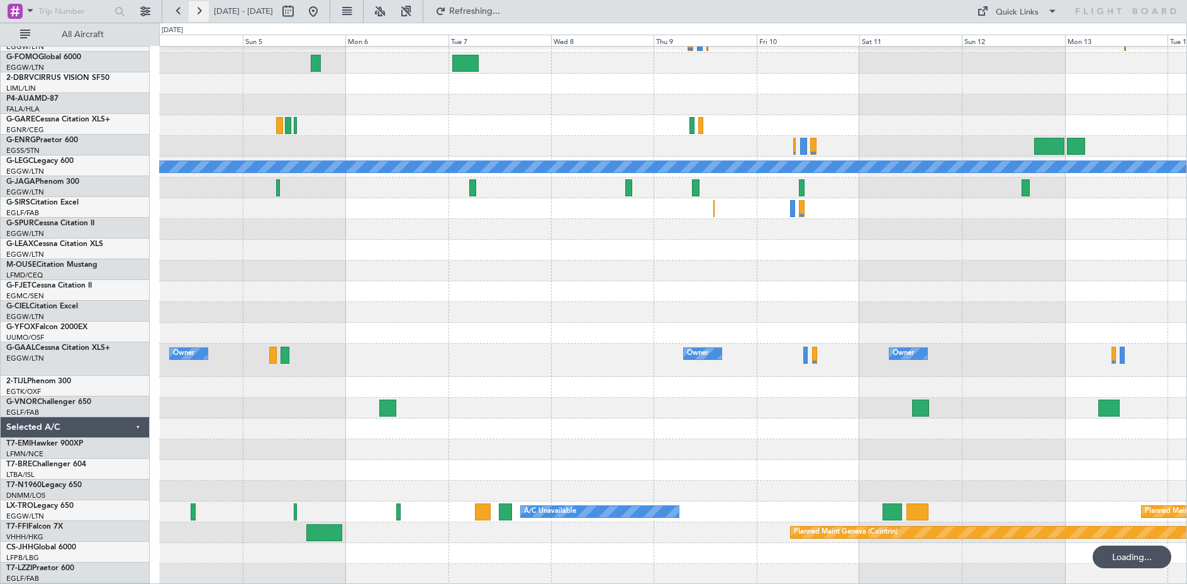
scroll to position [56, 0]
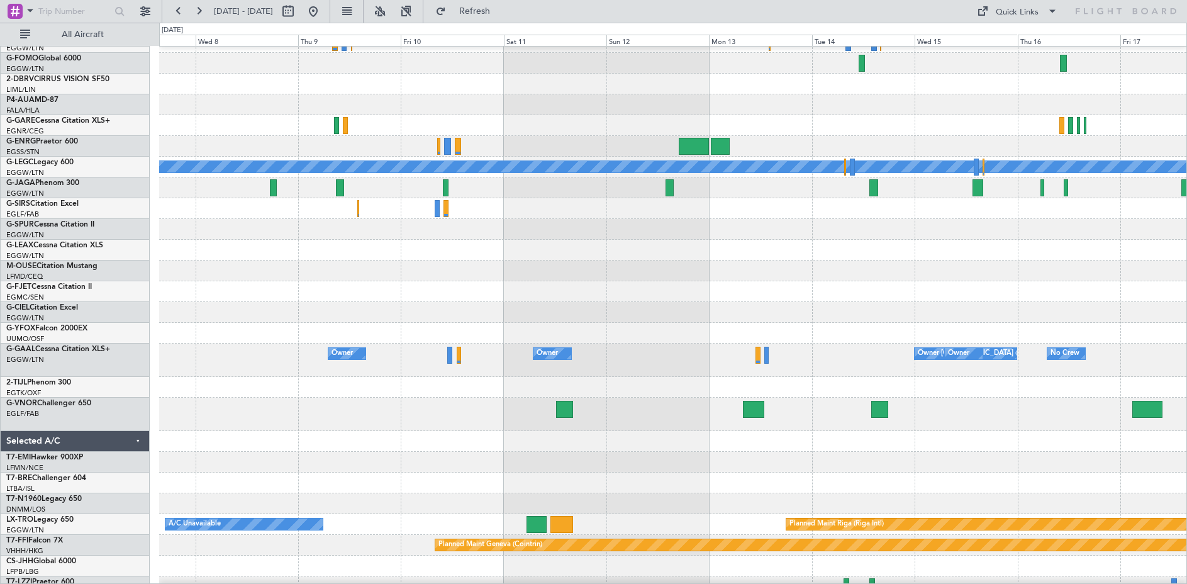
click at [814, 342] on div at bounding box center [672, 333] width 1027 height 21
click at [323, 11] on button at bounding box center [313, 11] width 20 height 20
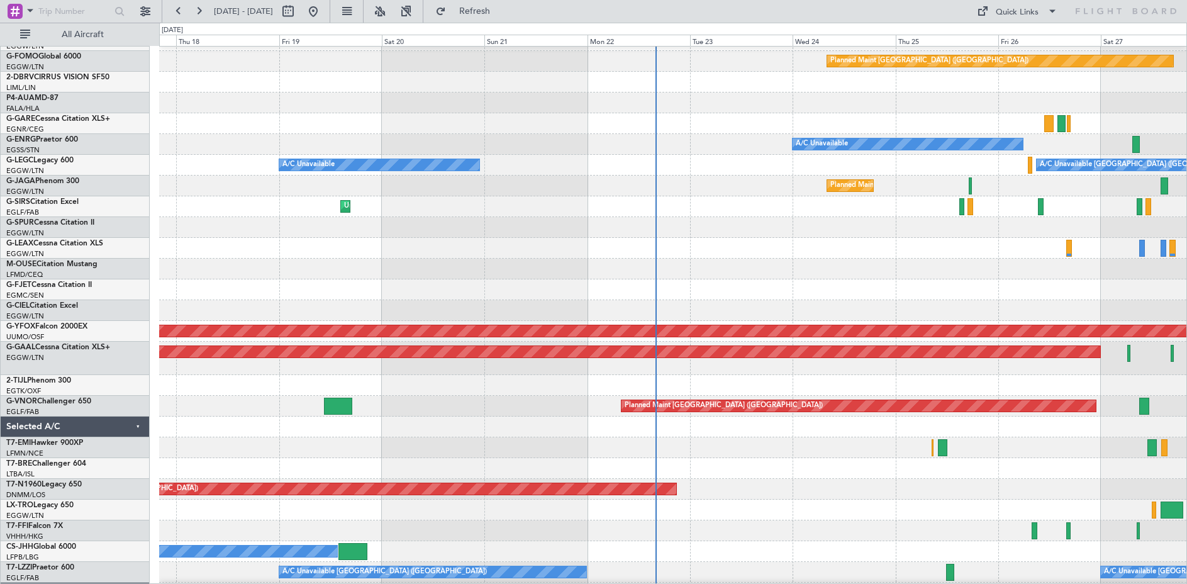
click at [724, 496] on div "AOG Maint London (Stansted) AOG Maint London (Stansted)" at bounding box center [672, 489] width 1027 height 21
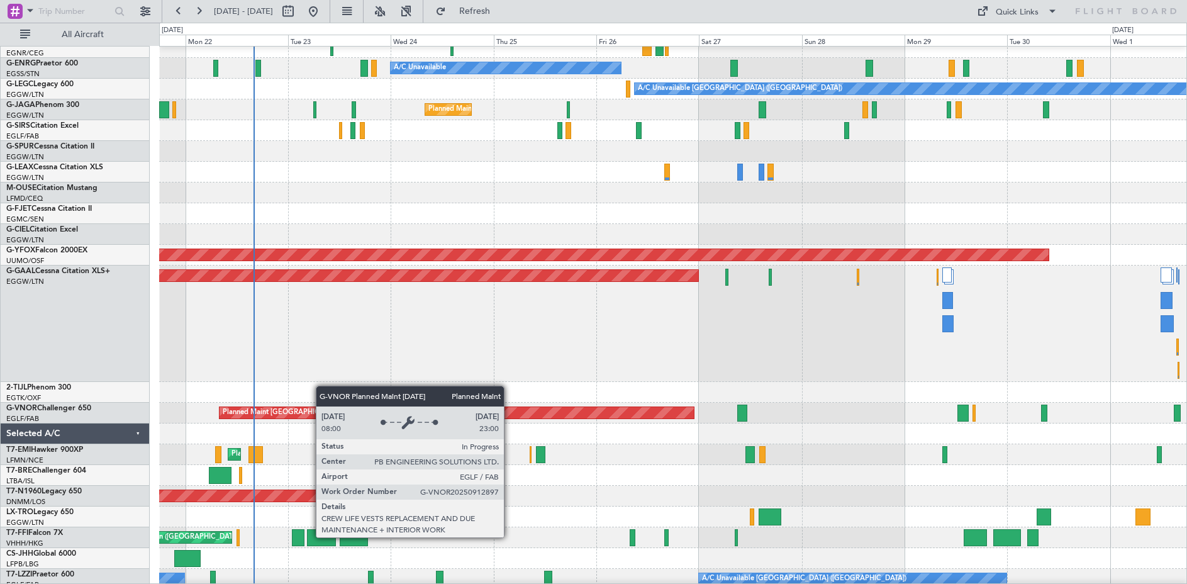
scroll to position [157, 0]
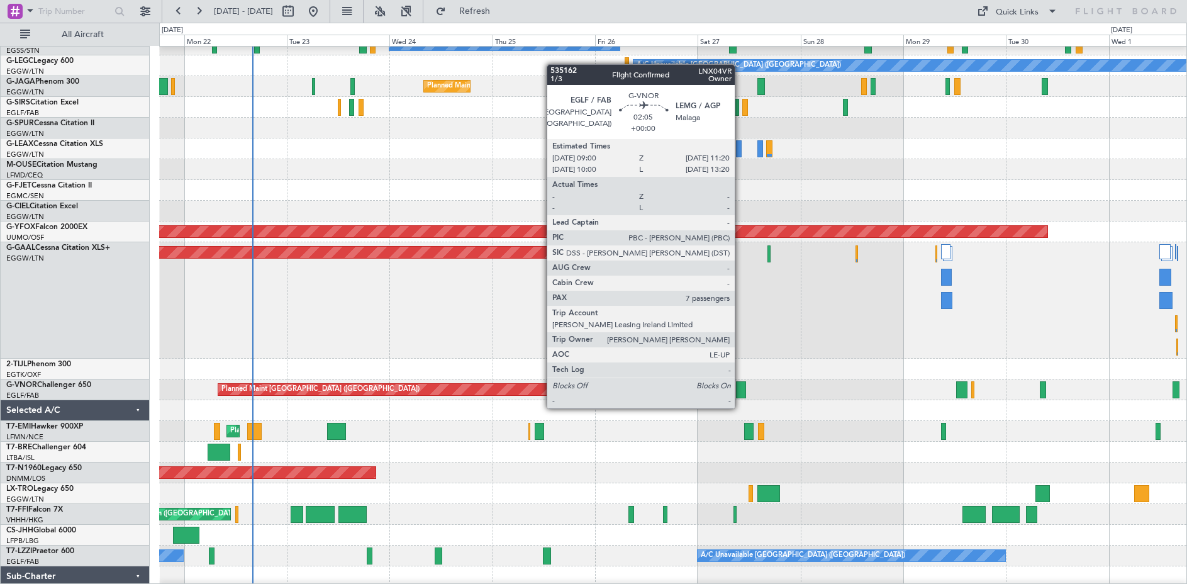
click at [740, 396] on div at bounding box center [741, 389] width 10 height 17
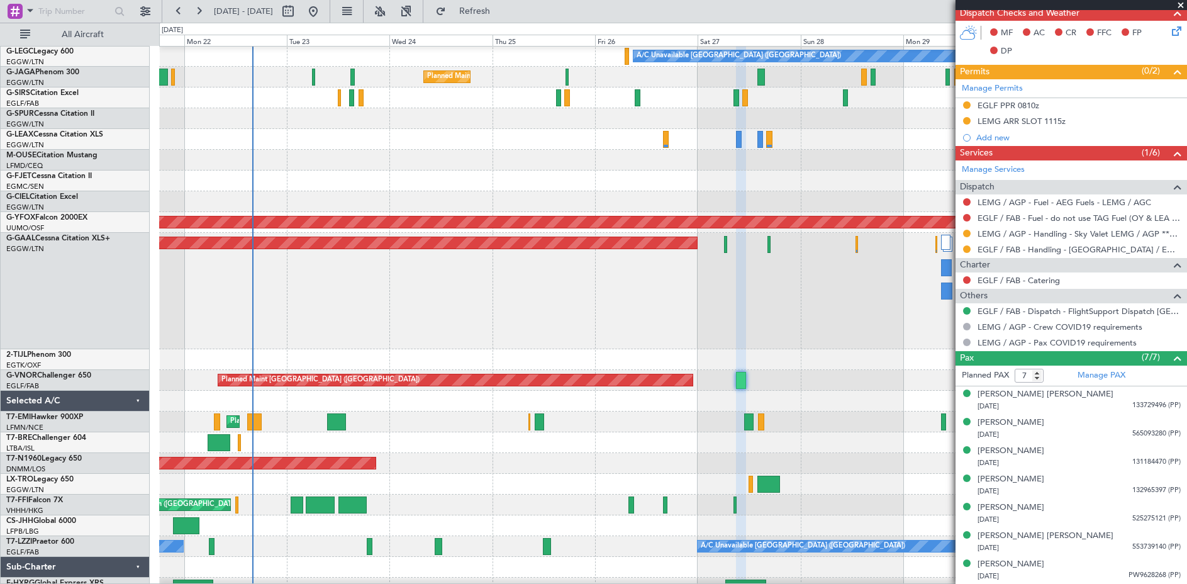
scroll to position [167, 0]
click at [1177, 6] on span at bounding box center [1181, 5] width 13 height 11
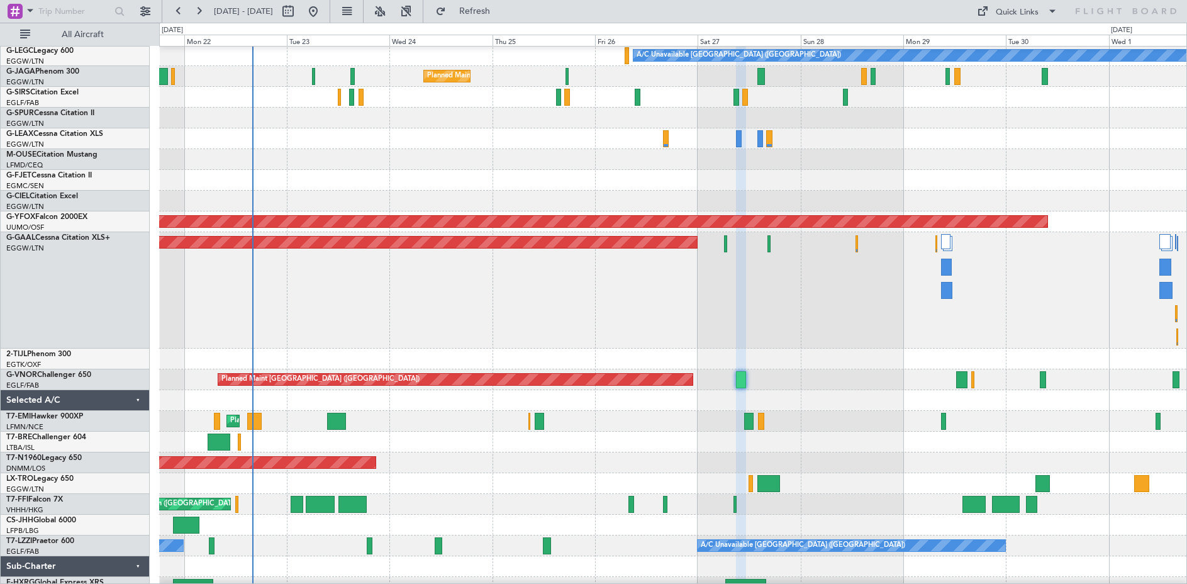
type input "0"
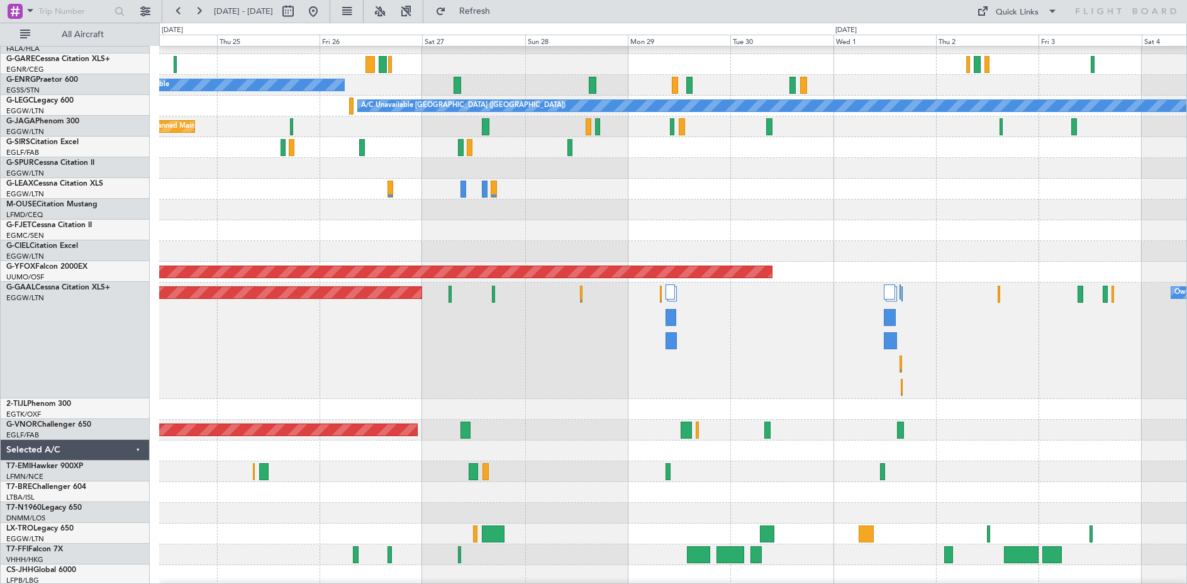
scroll to position [117, 0]
click at [598, 454] on div at bounding box center [672, 450] width 1027 height 21
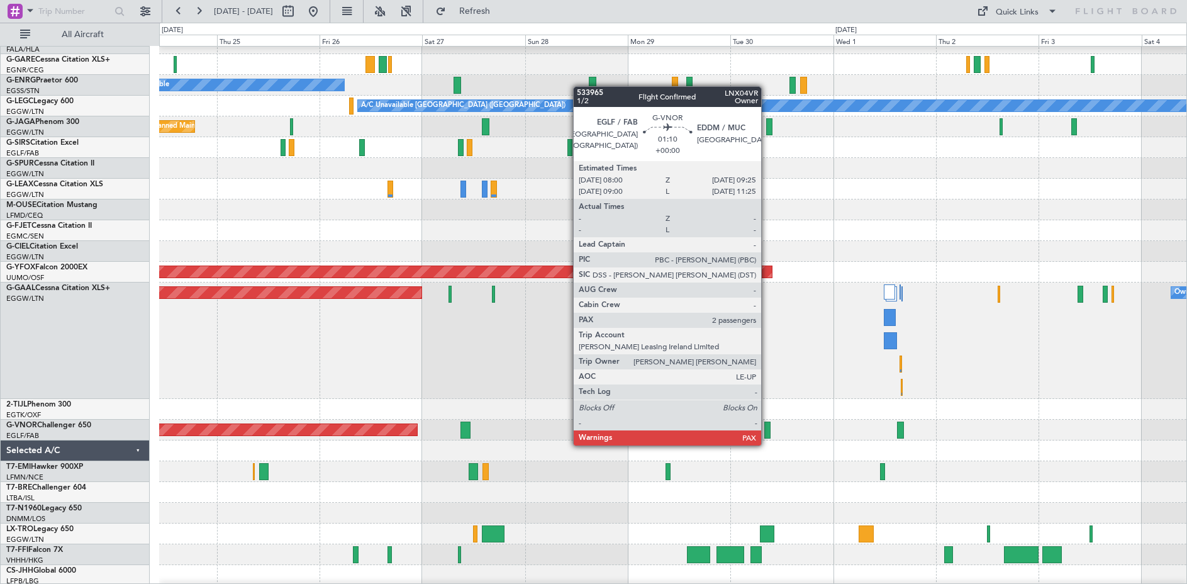
click at [767, 433] on div at bounding box center [767, 430] width 6 height 17
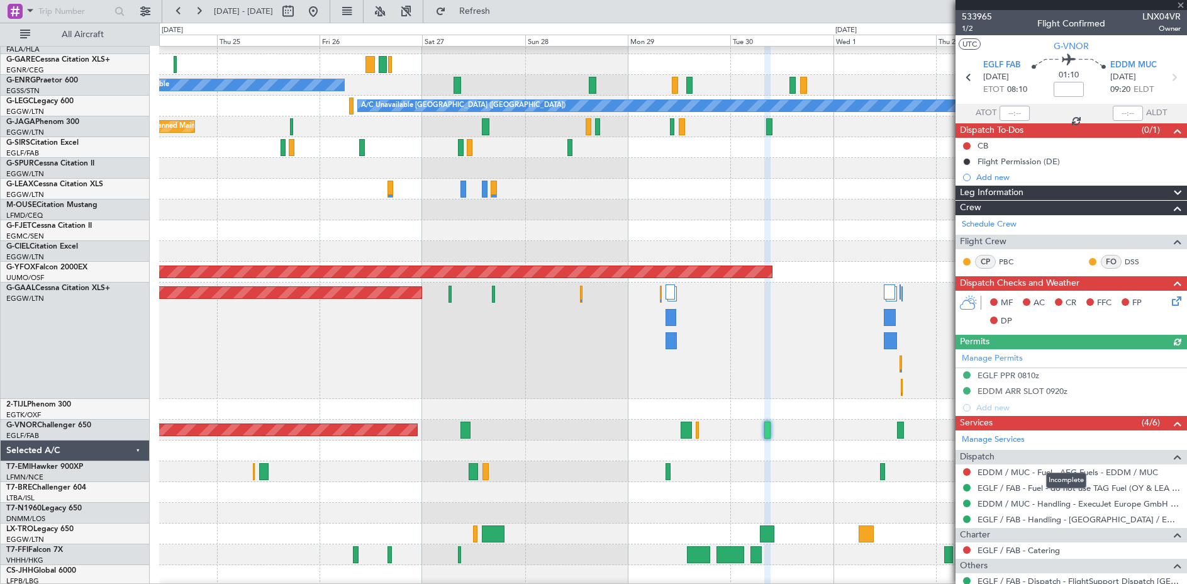
scroll to position [144, 0]
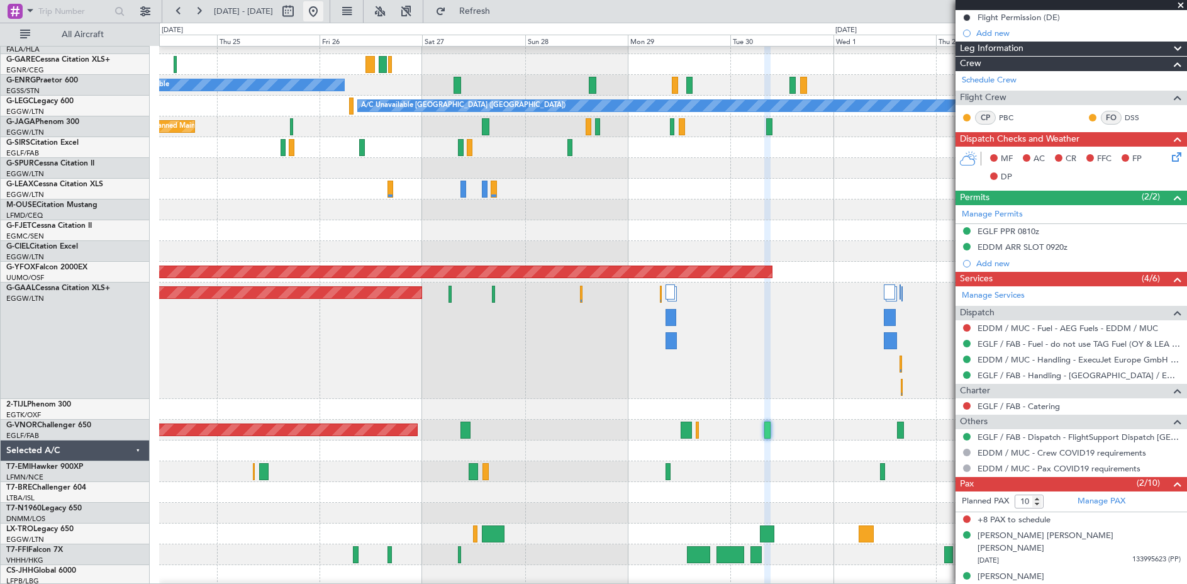
click at [323, 11] on button at bounding box center [313, 11] width 20 height 20
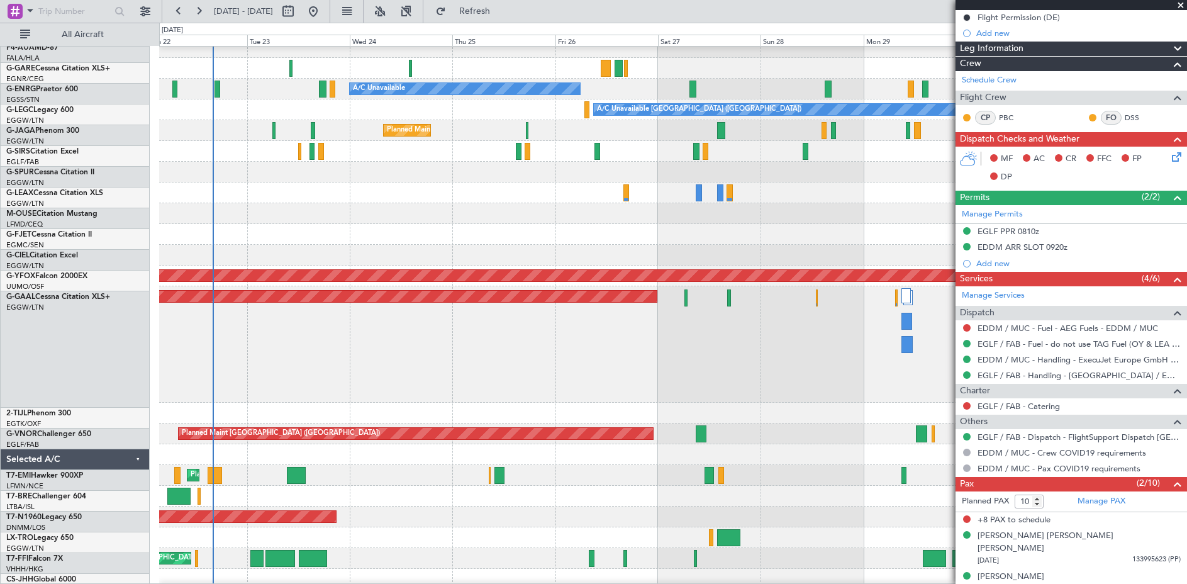
scroll to position [113, 0]
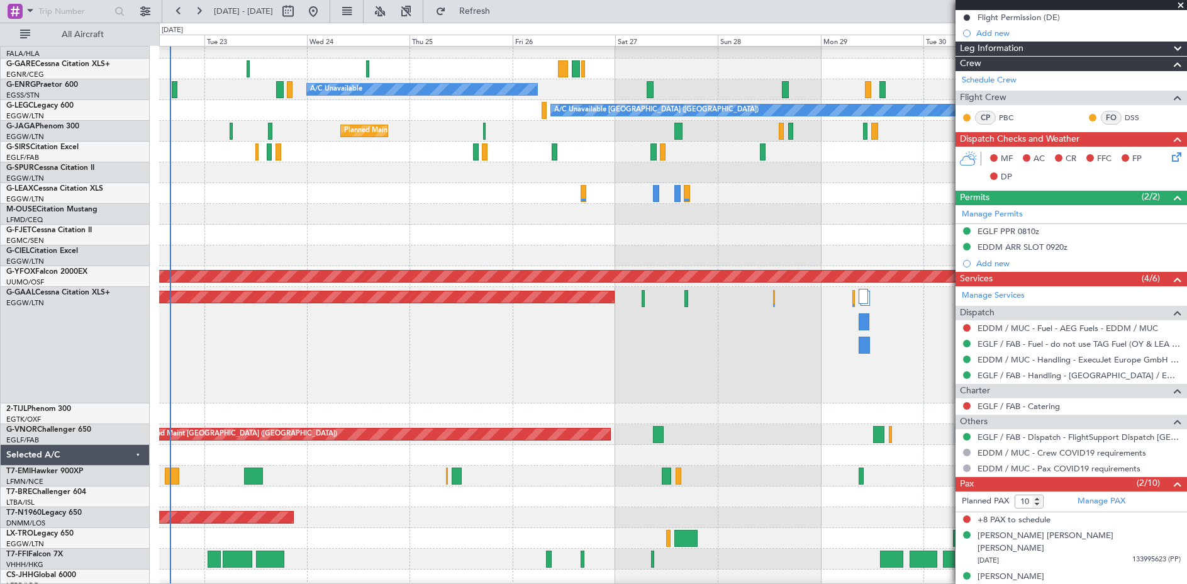
click at [616, 489] on div at bounding box center [672, 496] width 1027 height 21
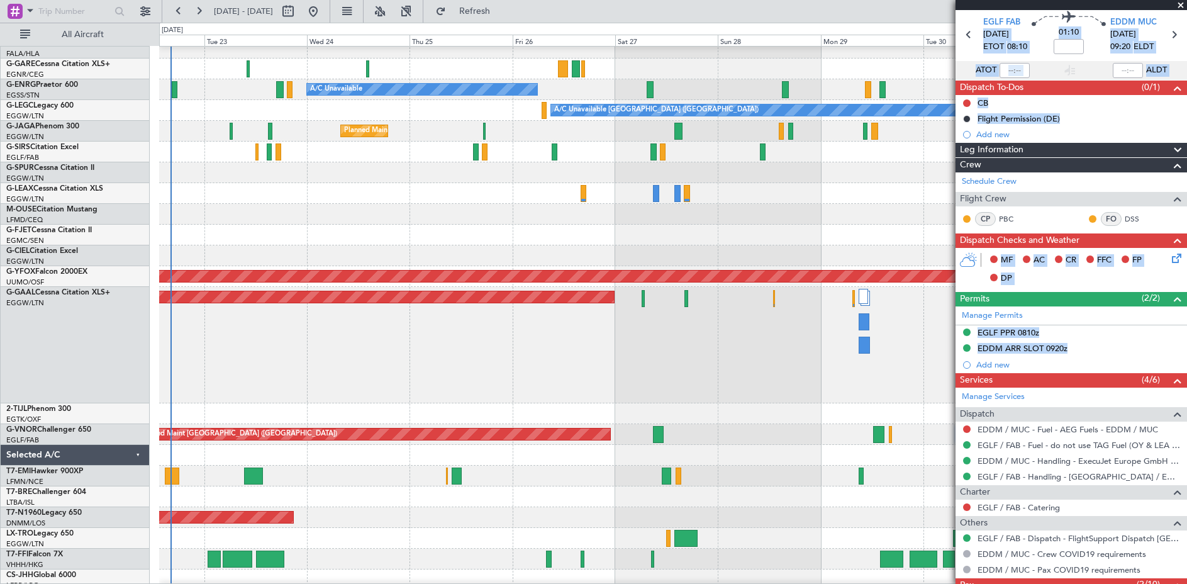
scroll to position [0, 0]
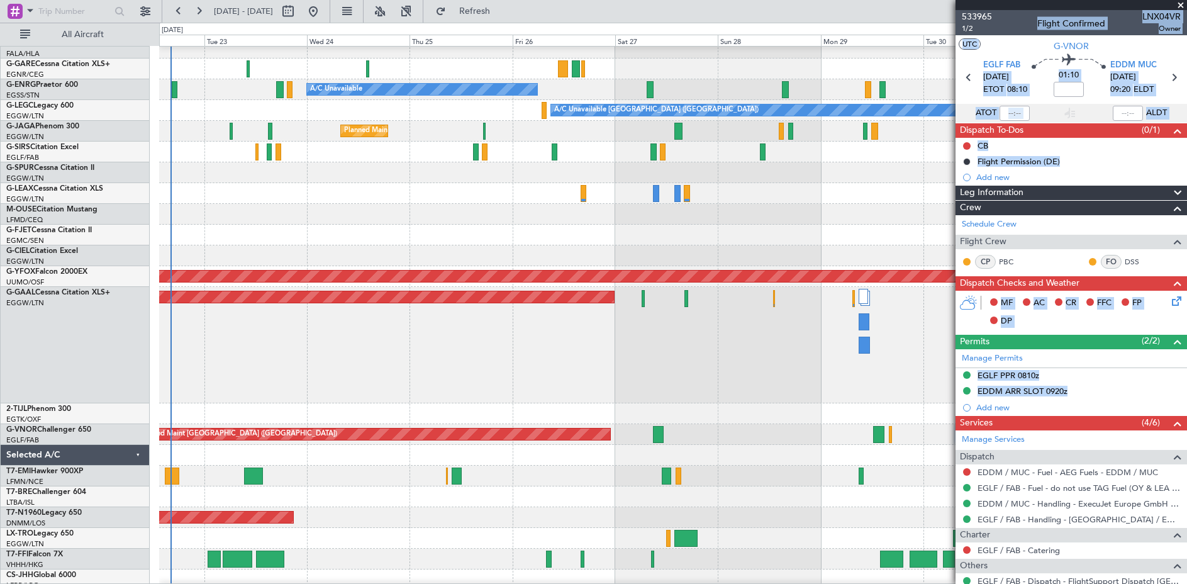
drag, startPoint x: 1017, startPoint y: 4, endPoint x: 969, endPoint y: 13, distance: 48.7
click at [969, 13] on body "22 Sep 2025 - 02 Oct 2025 Refresh Quick Links All Aircraft A/C Unavailable AOG …" at bounding box center [593, 292] width 1187 height 584
click at [849, 220] on div at bounding box center [672, 214] width 1027 height 21
click at [810, 212] on div at bounding box center [672, 214] width 1027 height 21
click at [827, 223] on div at bounding box center [672, 214] width 1027 height 21
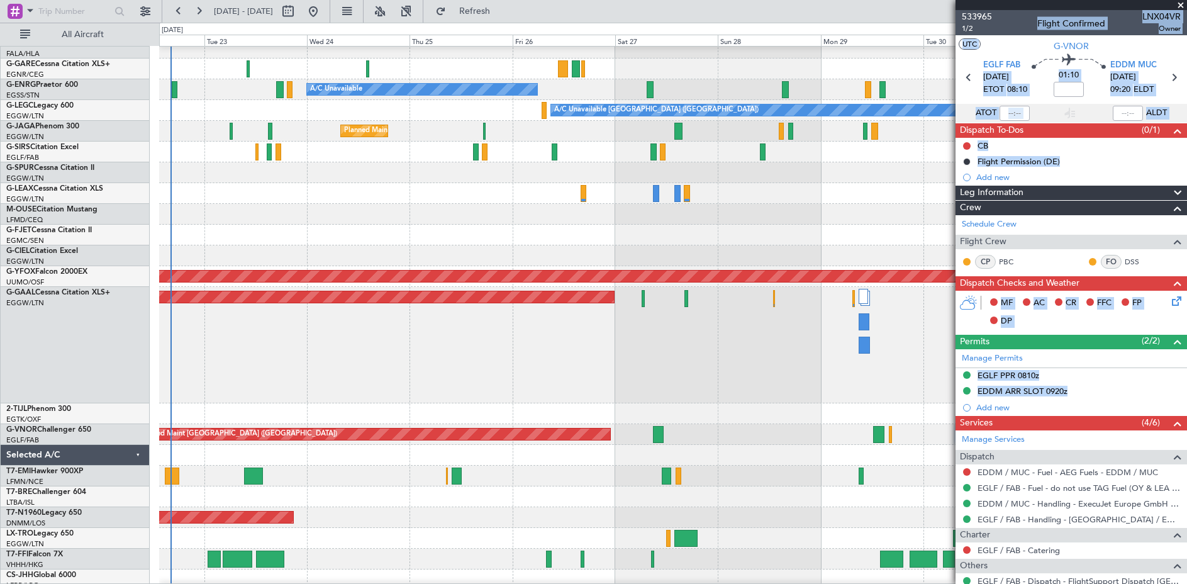
click at [739, 427] on div "Planned Maint [GEOGRAPHIC_DATA] ([GEOGRAPHIC_DATA])" at bounding box center [672, 434] width 1027 height 21
click at [747, 407] on div at bounding box center [672, 413] width 1027 height 21
click at [751, 390] on div "Planned Maint Dusseldorf Owner" at bounding box center [672, 345] width 1027 height 116
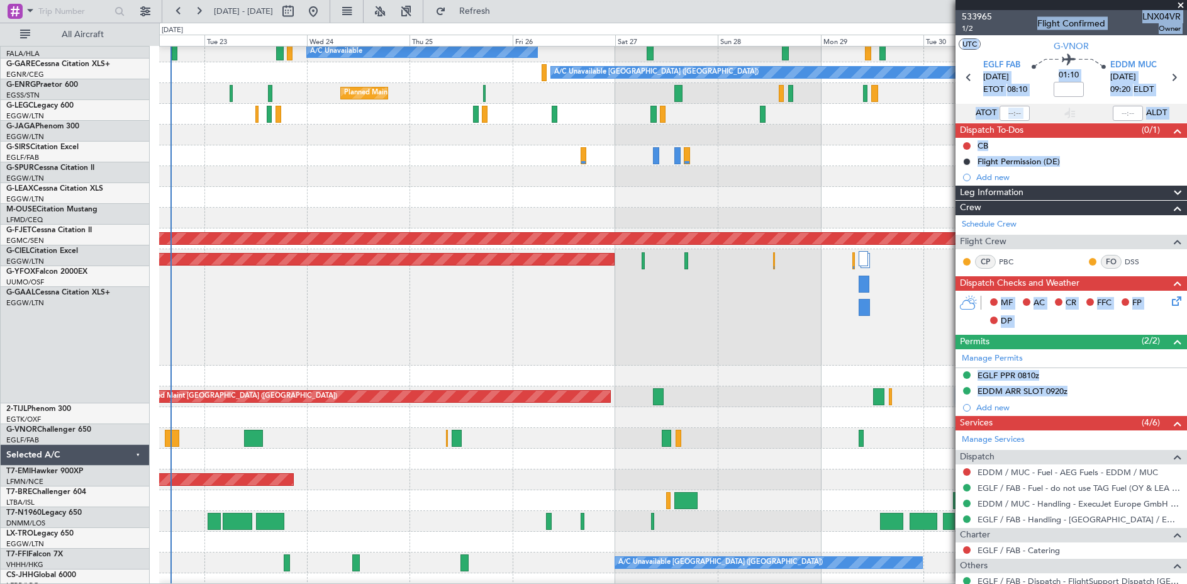
scroll to position [181, 0]
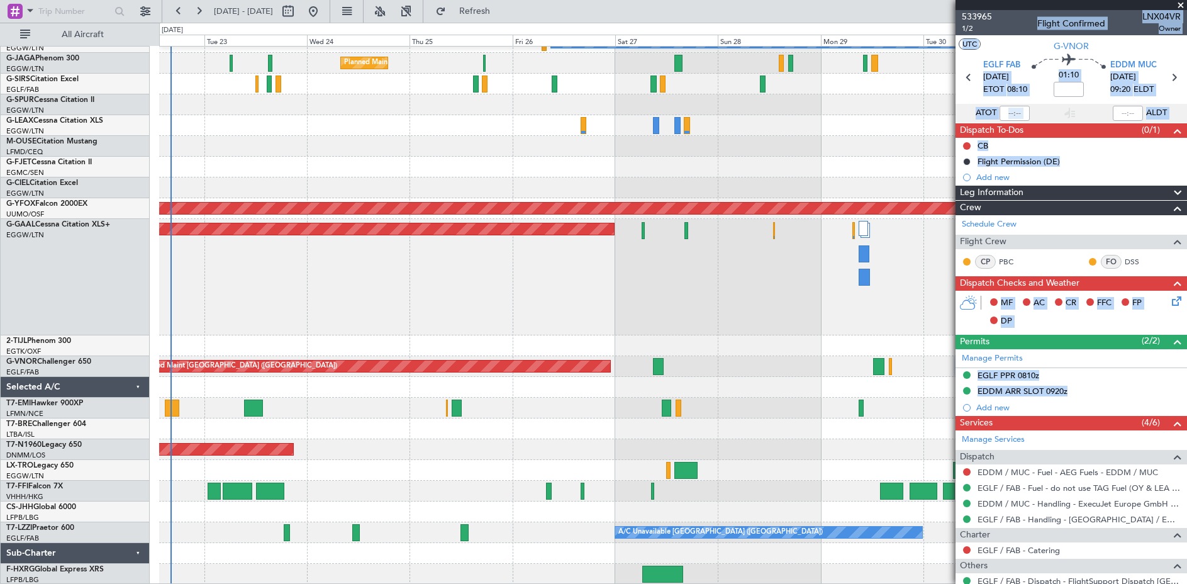
click at [713, 374] on div "Planned Maint [GEOGRAPHIC_DATA] ([GEOGRAPHIC_DATA])" at bounding box center [672, 366] width 1027 height 21
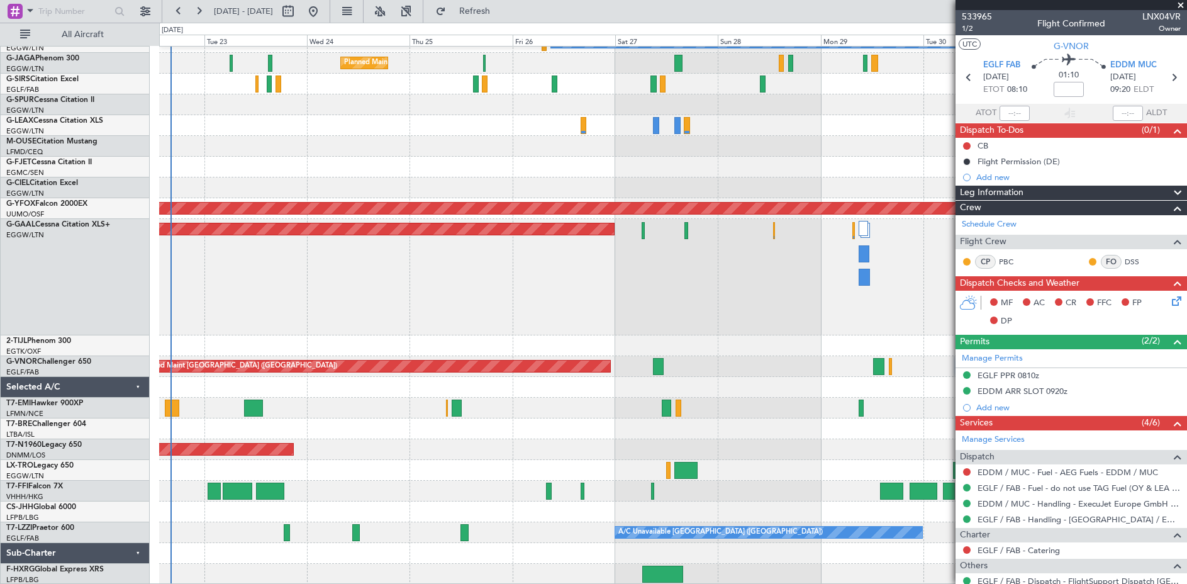
click at [1034, 1] on div at bounding box center [1072, 5] width 232 height 10
click at [1178, 4] on span at bounding box center [1181, 5] width 13 height 11
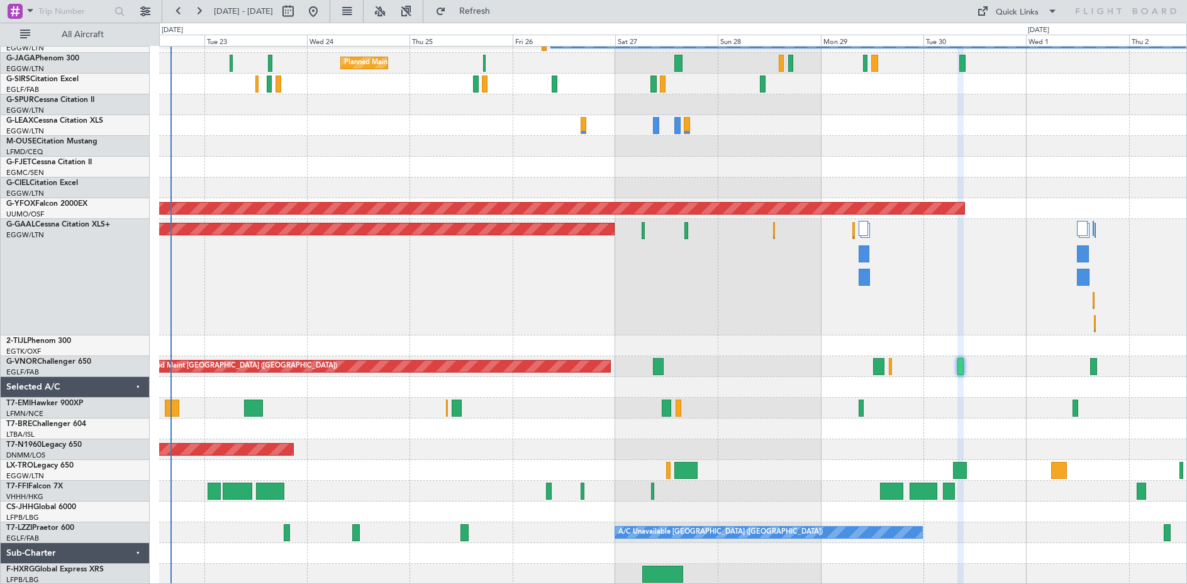
type input "0"
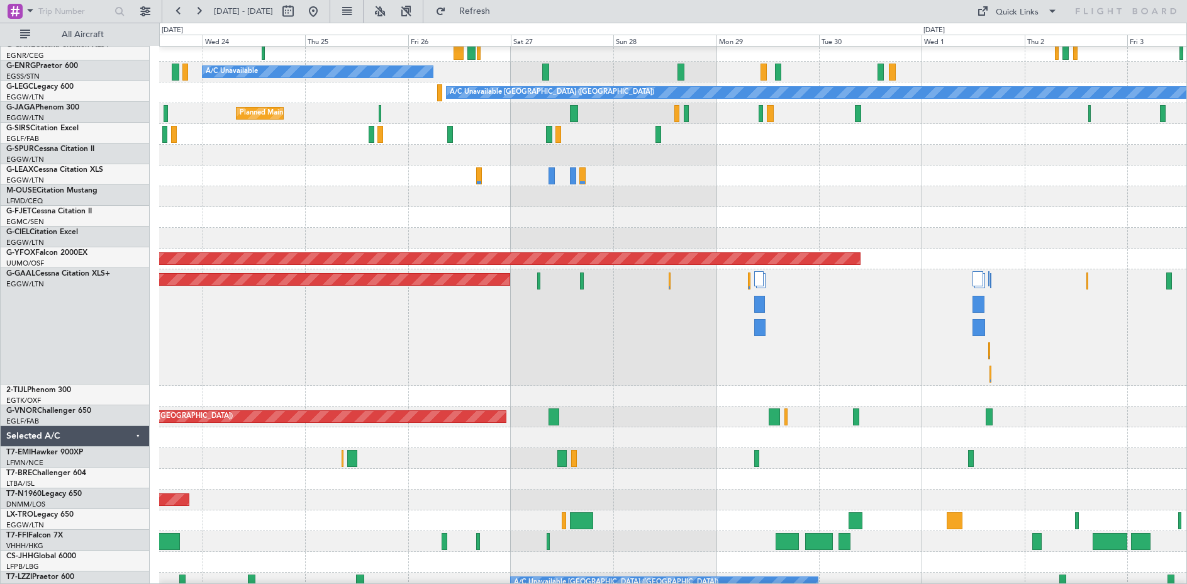
scroll to position [130, 0]
click at [817, 377] on div "Planned Maint Dusseldorf Owner" at bounding box center [672, 327] width 1027 height 116
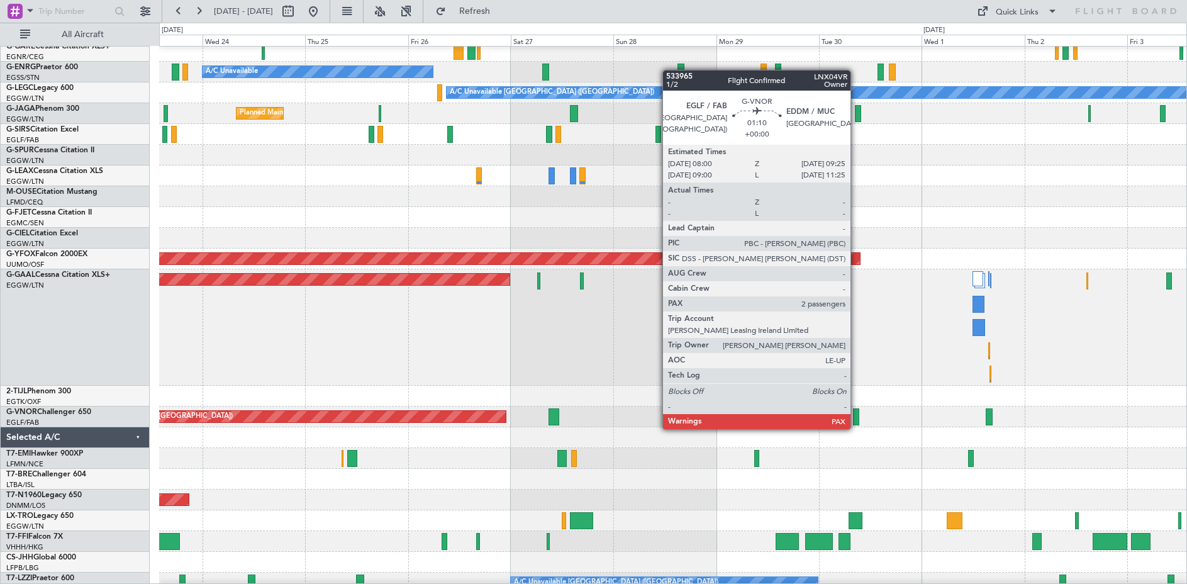
click at [856, 416] on div at bounding box center [856, 416] width 6 height 17
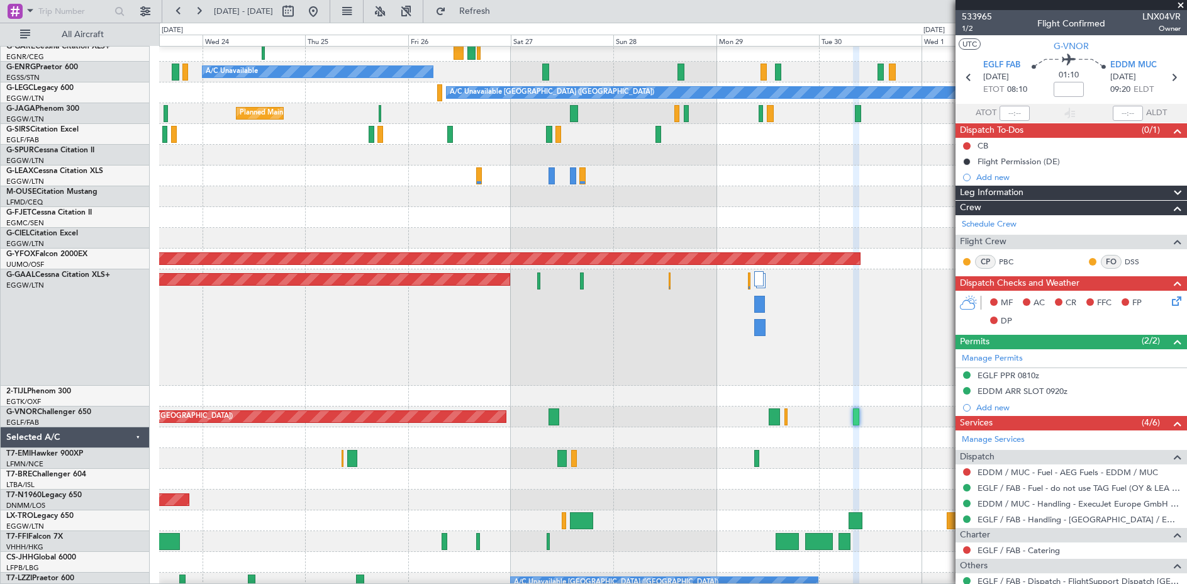
drag, startPoint x: 1096, startPoint y: 8, endPoint x: 1040, endPoint y: 14, distance: 56.3
click at [1040, 14] on section "533965 1/2 Flight Confirmed LNX04VR Owner UTC G-VNOR EGLF FAB 30/09/2025 ETOT 0…" at bounding box center [1072, 292] width 232 height 584
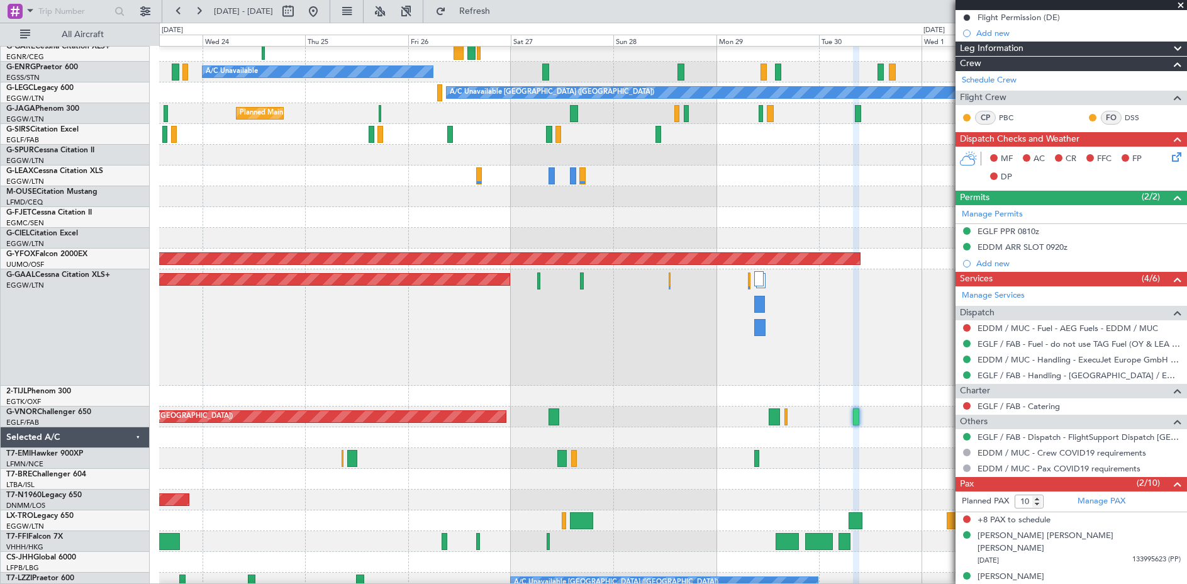
click at [887, 384] on div "Planned Maint Dusseldorf Owner" at bounding box center [672, 327] width 1027 height 116
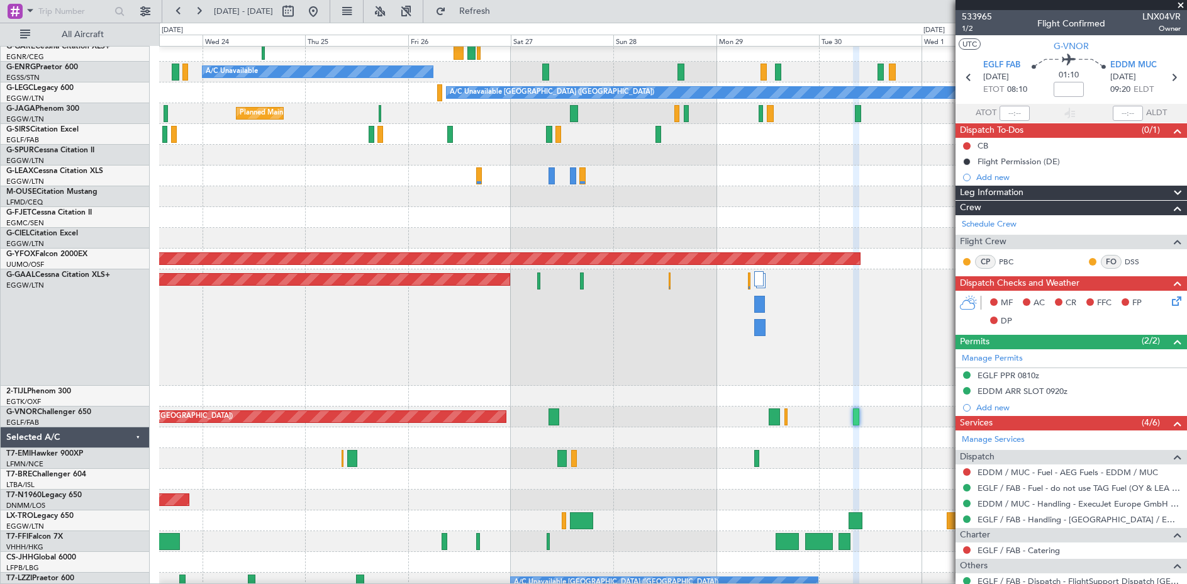
click at [1180, 5] on span at bounding box center [1181, 5] width 13 height 11
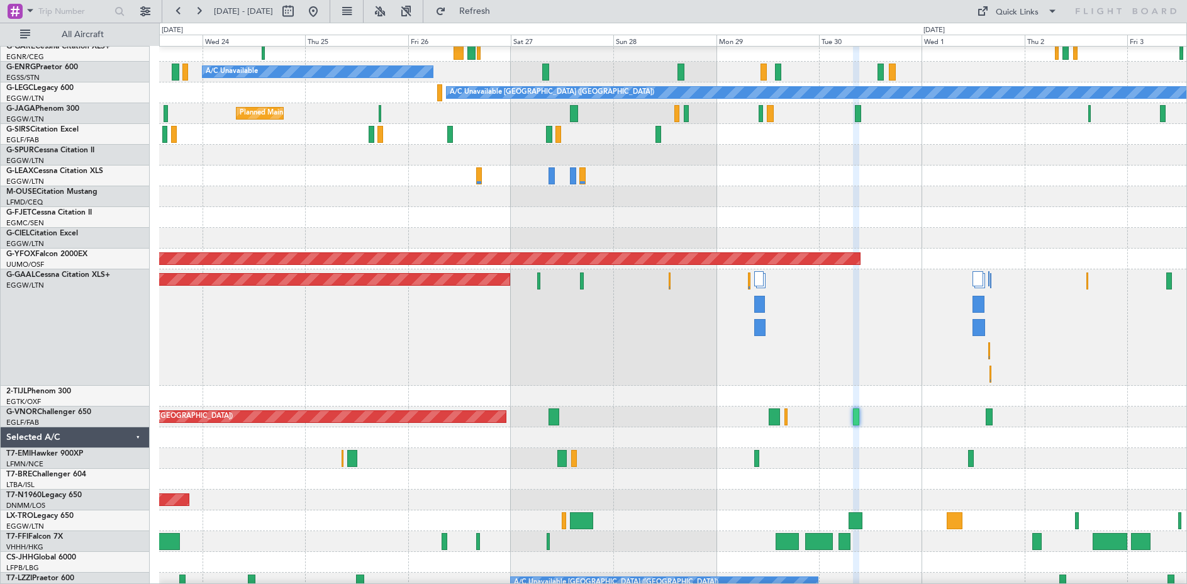
type input "0"
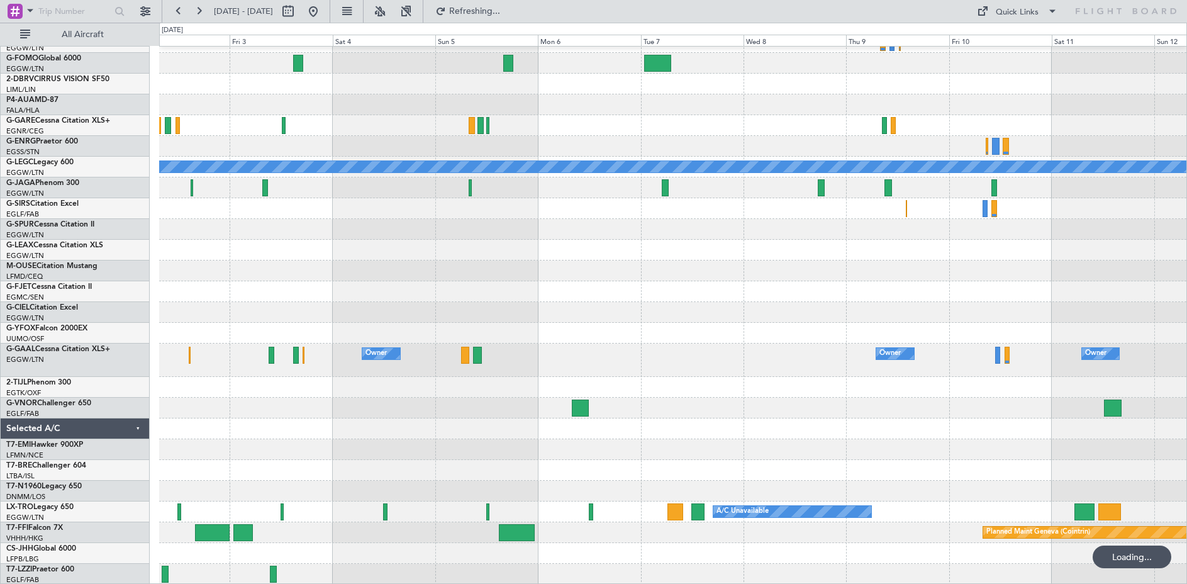
scroll to position [56, 0]
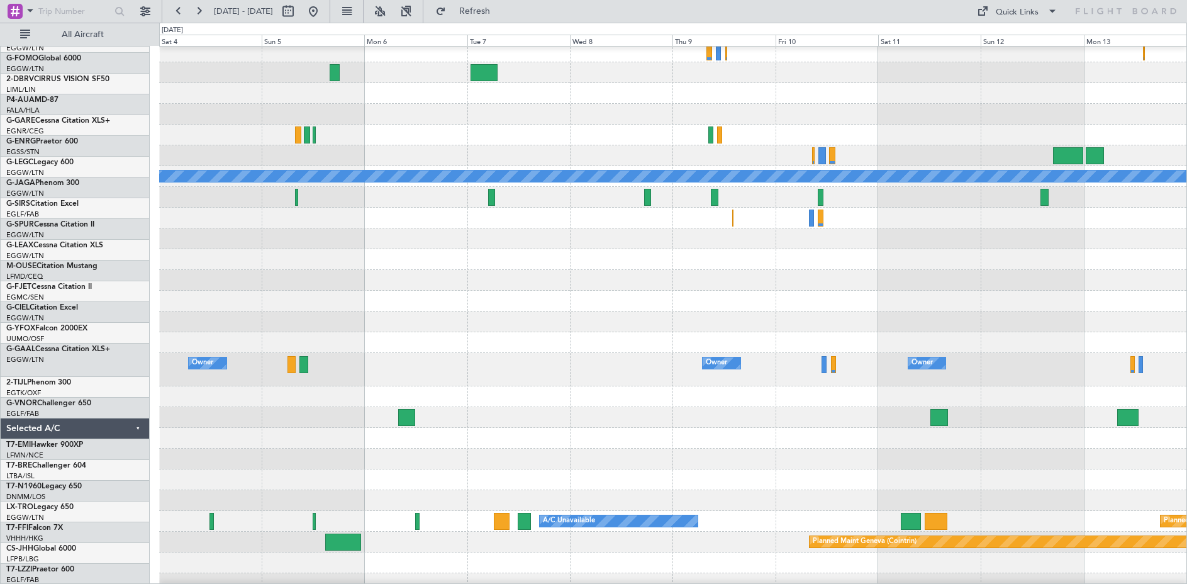
click at [690, 426] on div at bounding box center [672, 417] width 1027 height 21
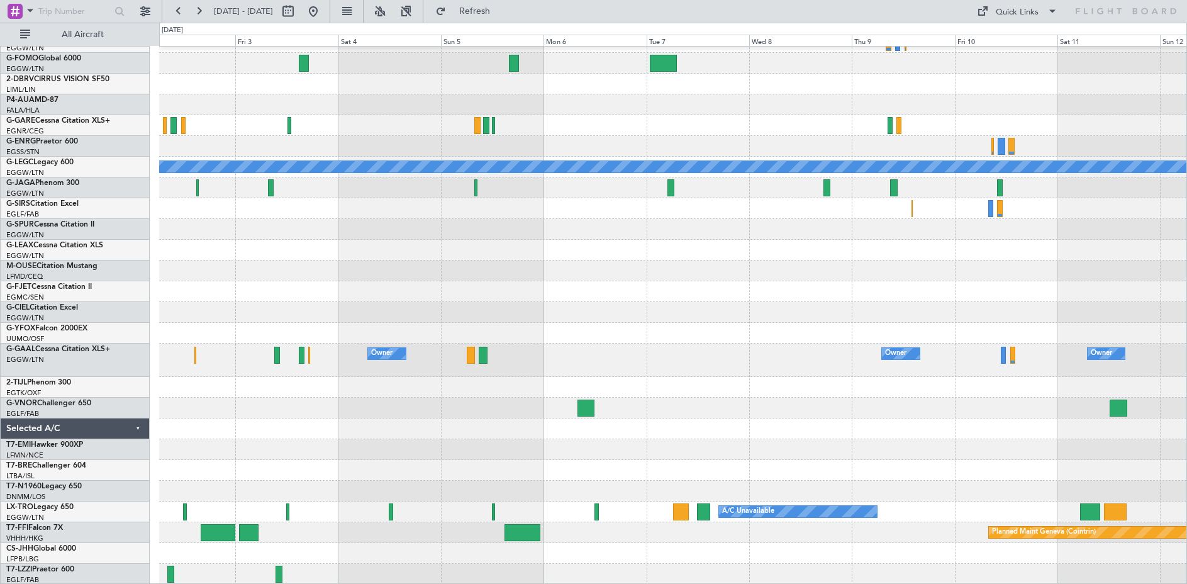
click at [636, 396] on div "A/C Unavailable Istanbul (Ataturk) A/C Unavailable London (Luton) AOG Maint Ost…" at bounding box center [672, 288] width 1027 height 594
